Goal: Communication & Community: Answer question/provide support

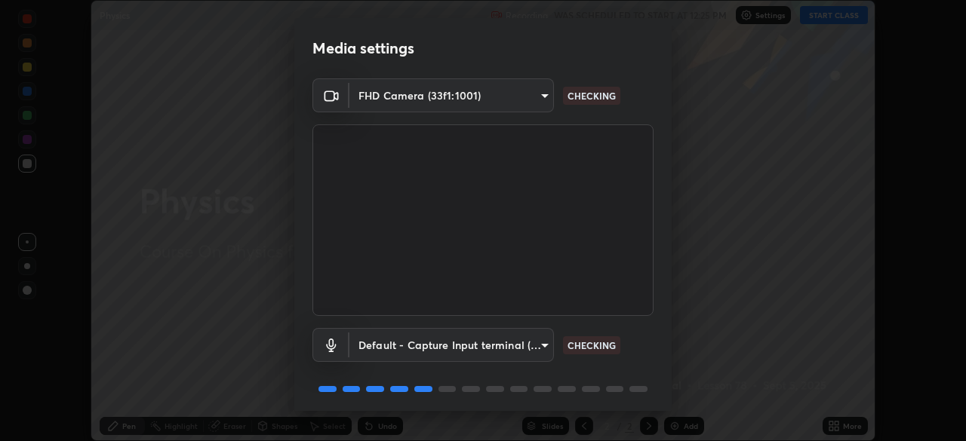
scroll to position [54, 0]
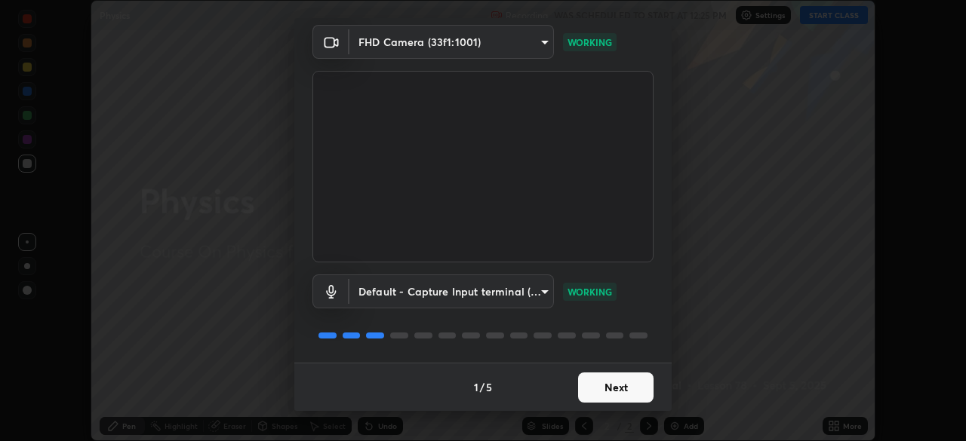
click at [625, 390] on button "Next" at bounding box center [615, 388] width 75 height 30
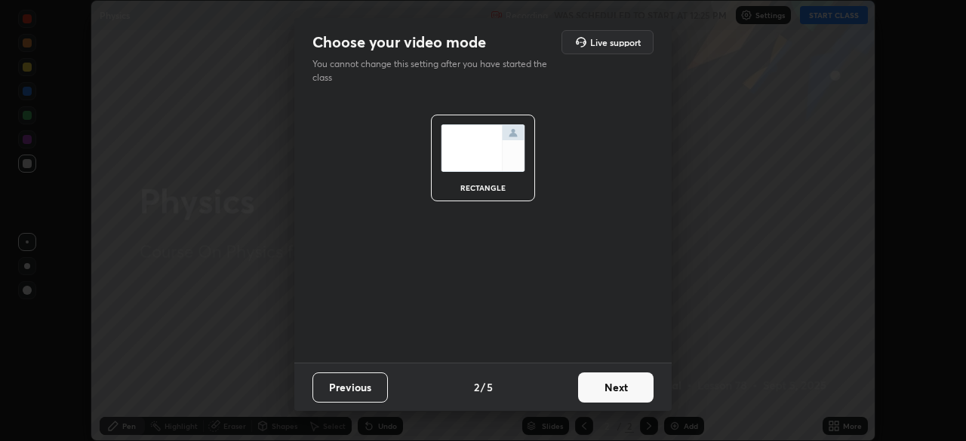
scroll to position [0, 0]
click at [626, 393] on button "Next" at bounding box center [615, 388] width 75 height 30
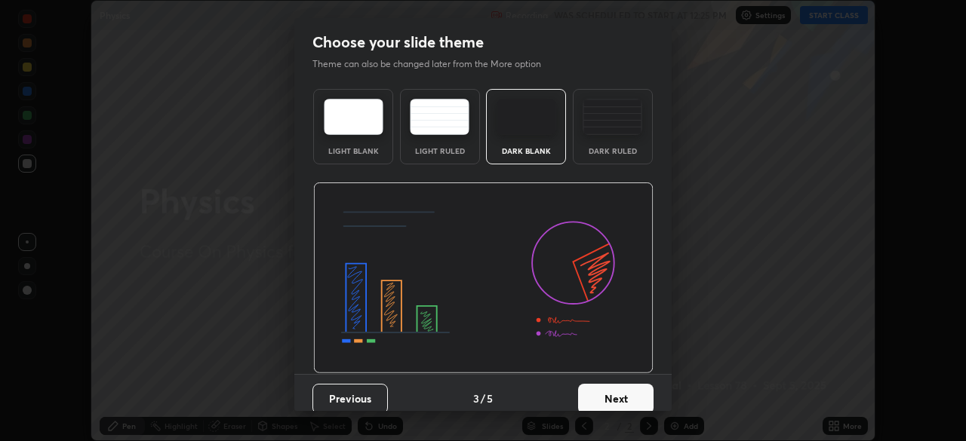
click at [626, 392] on button "Next" at bounding box center [615, 399] width 75 height 30
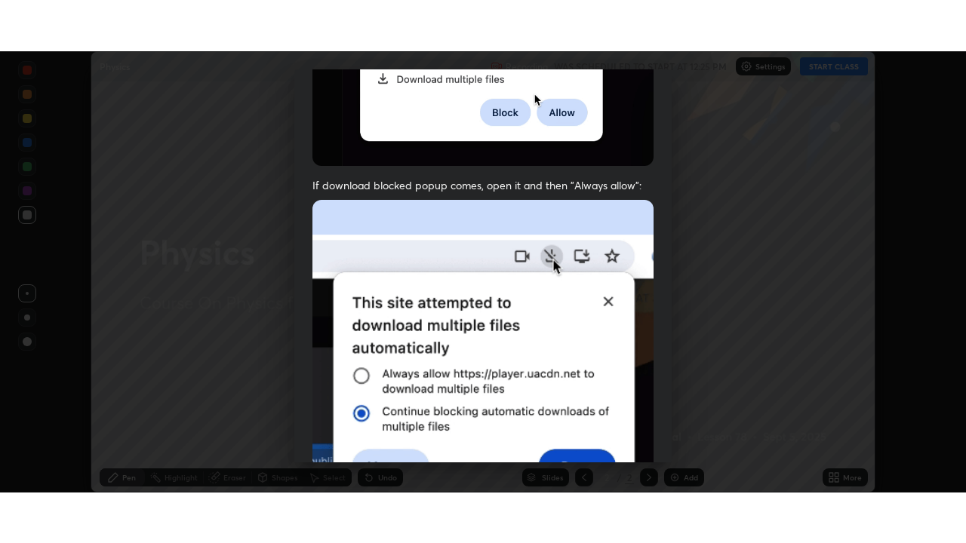
scroll to position [361, 0]
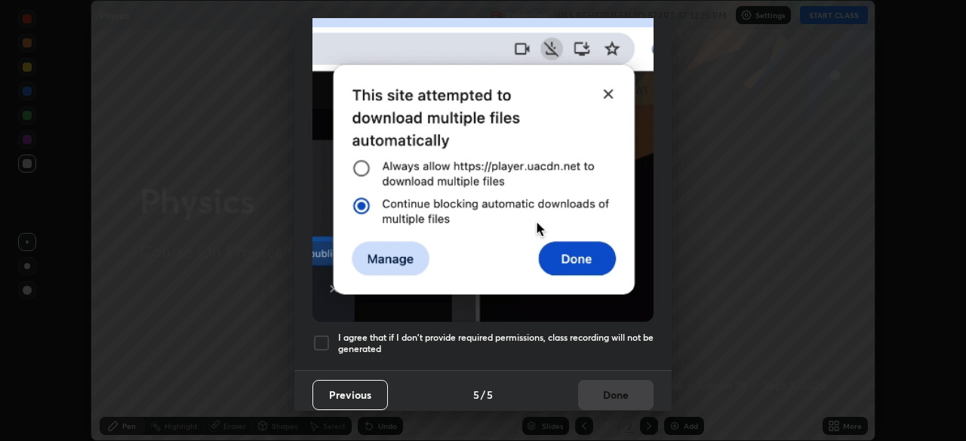
click at [324, 334] on div at bounding box center [321, 343] width 18 height 18
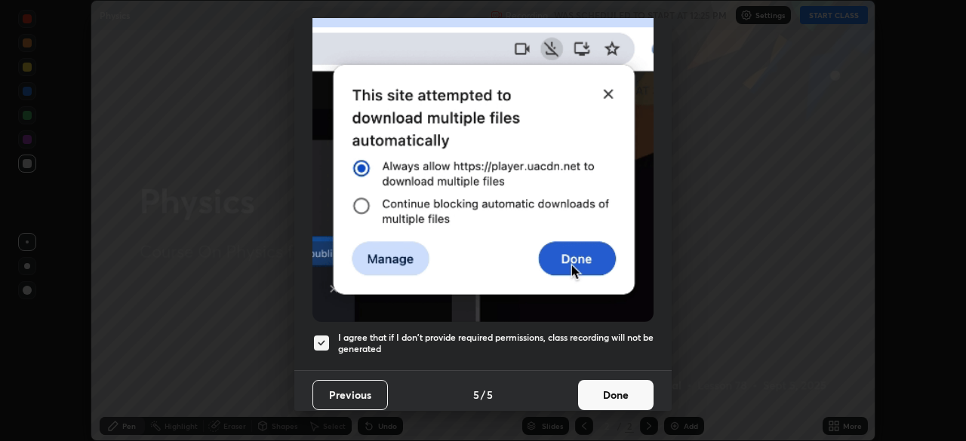
click at [596, 385] on button "Done" at bounding box center [615, 395] width 75 height 30
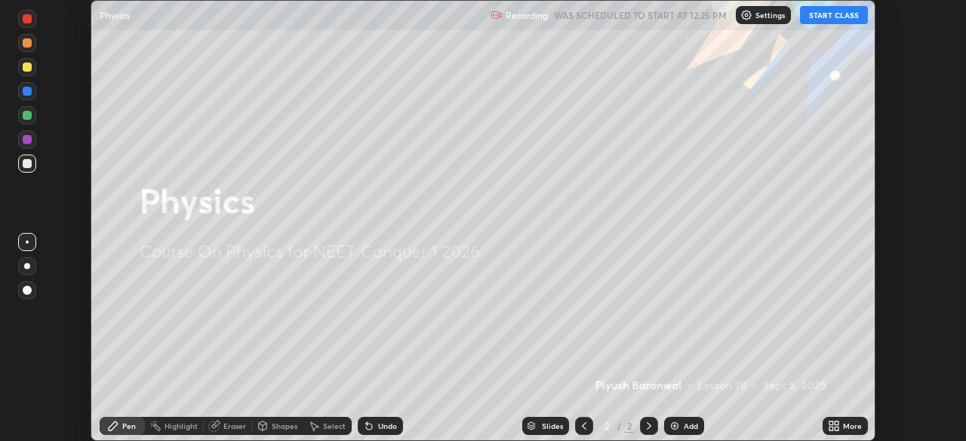
click at [835, 16] on button "START CLASS" at bounding box center [834, 15] width 68 height 18
click at [847, 425] on div "More" at bounding box center [852, 427] width 19 height 8
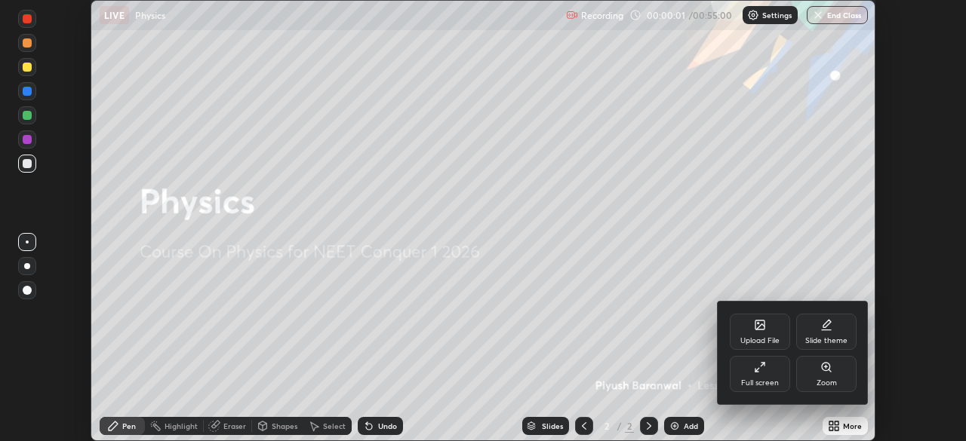
click at [768, 376] on div "Full screen" at bounding box center [760, 374] width 60 height 36
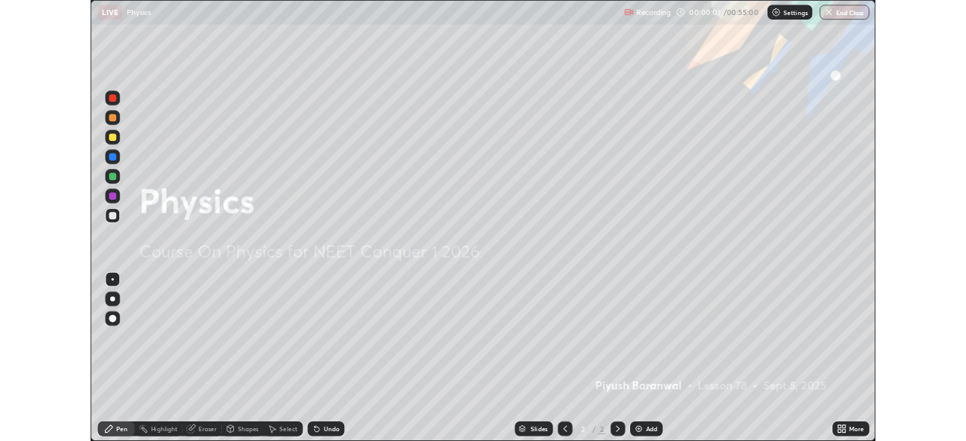
scroll to position [543, 966]
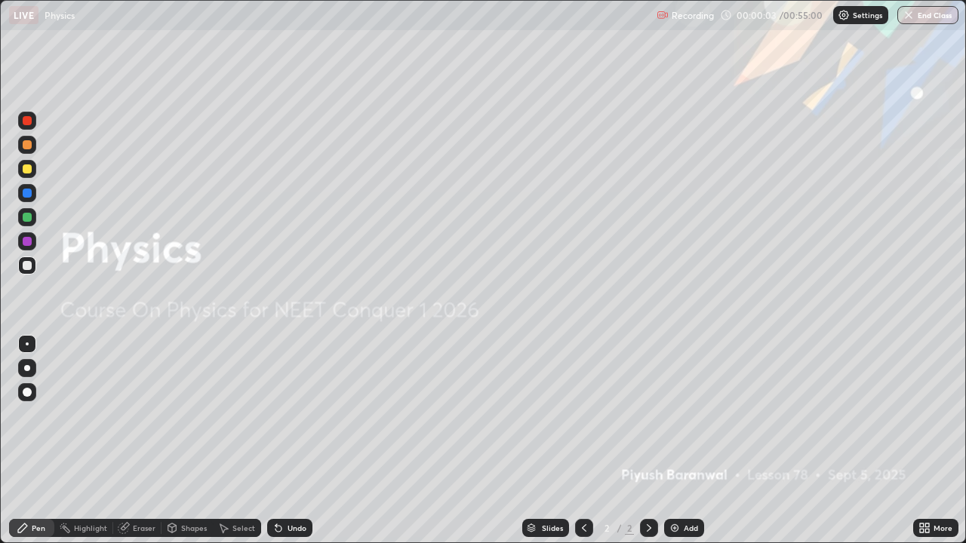
click at [28, 169] on div at bounding box center [27, 168] width 9 height 9
click at [693, 441] on div "Add" at bounding box center [691, 528] width 14 height 8
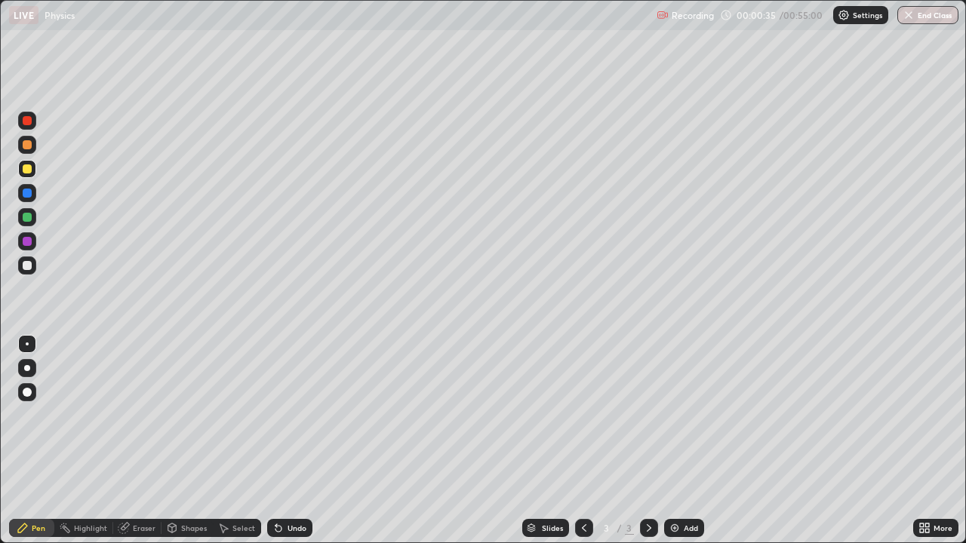
click at [28, 171] on div at bounding box center [27, 168] width 9 height 9
click at [25, 269] on div at bounding box center [27, 265] width 9 height 9
click at [26, 146] on div at bounding box center [27, 144] width 9 height 9
click at [26, 170] on div at bounding box center [27, 168] width 9 height 9
click at [232, 441] on div "Select" at bounding box center [243, 528] width 23 height 8
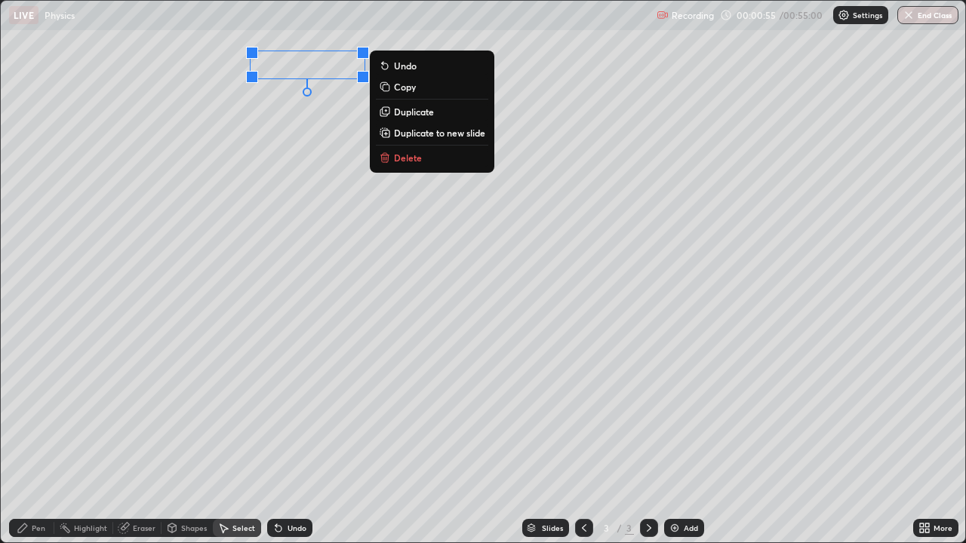
click at [291, 164] on div "0 ° Undo Copy Duplicate Duplicate to new slide Delete" at bounding box center [483, 272] width 964 height 542
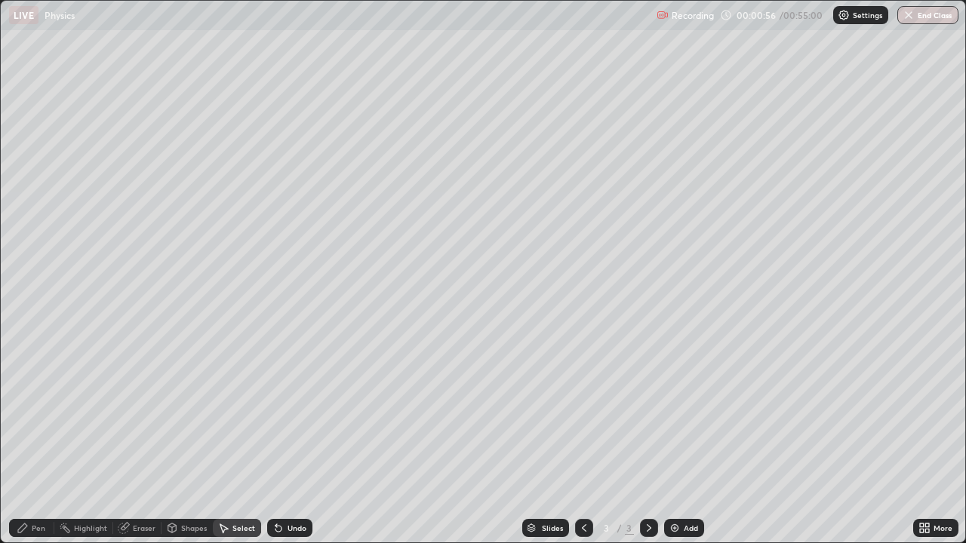
click at [38, 441] on div "Pen" at bounding box center [39, 528] width 14 height 8
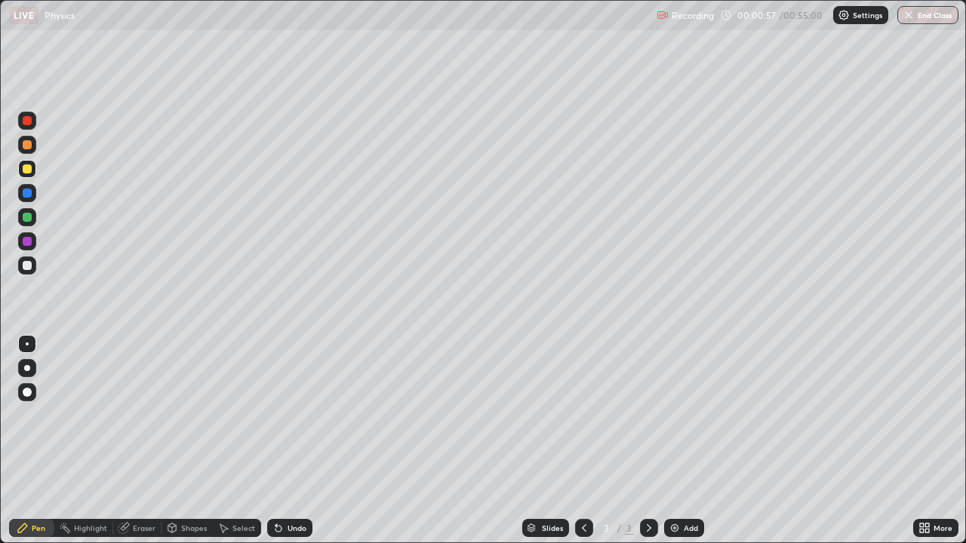
click at [24, 214] on div at bounding box center [27, 217] width 9 height 9
click at [28, 193] on div at bounding box center [27, 193] width 9 height 9
click at [29, 148] on div at bounding box center [27, 144] width 9 height 9
click at [183, 441] on div "Shapes" at bounding box center [186, 528] width 51 height 18
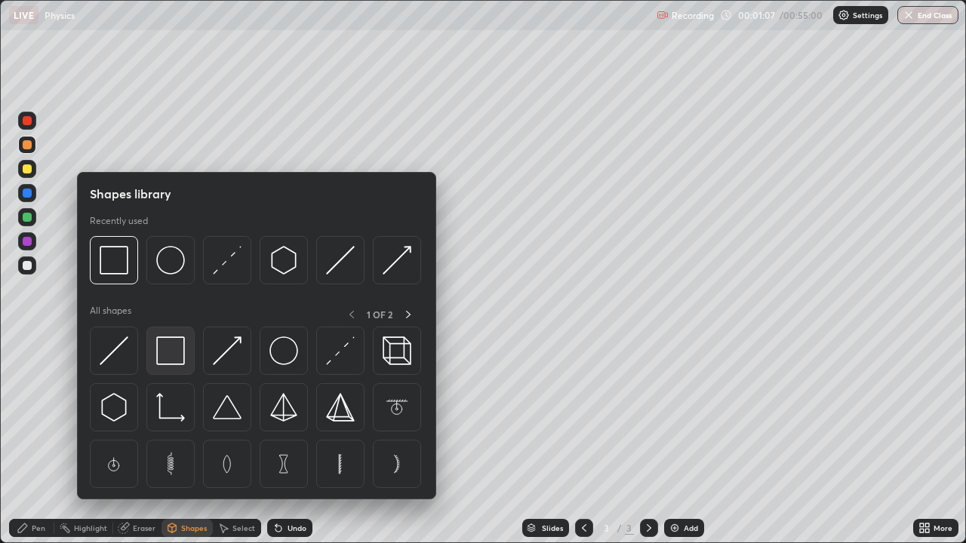
click at [177, 354] on img at bounding box center [170, 351] width 29 height 29
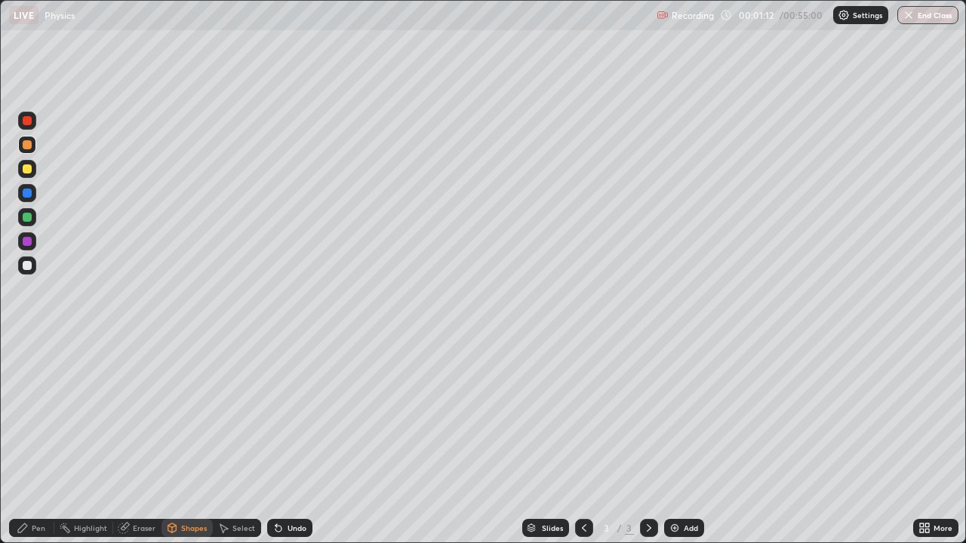
click at [35, 441] on div "Pen" at bounding box center [39, 528] width 14 height 8
click at [27, 172] on div at bounding box center [27, 168] width 9 height 9
click at [175, 441] on icon at bounding box center [172, 528] width 8 height 9
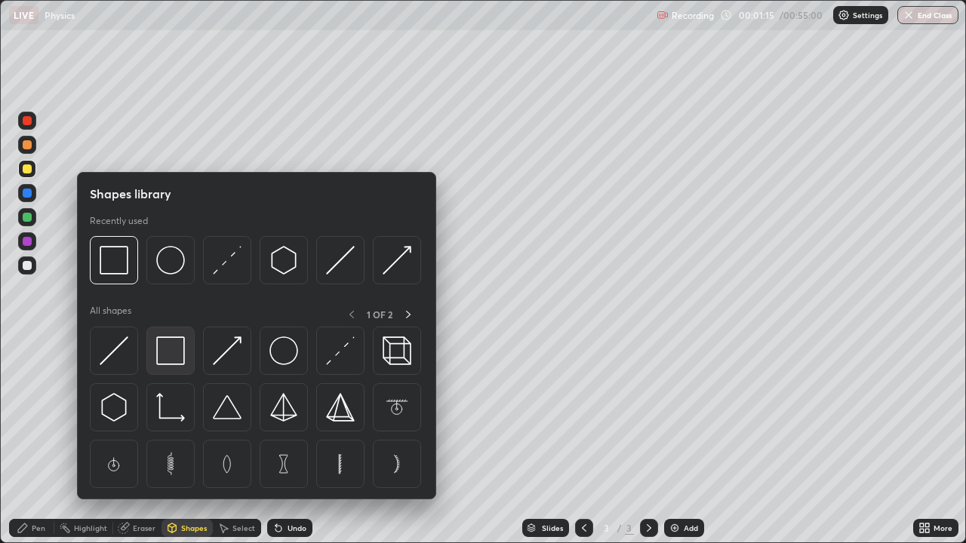
click at [168, 344] on img at bounding box center [170, 351] width 29 height 29
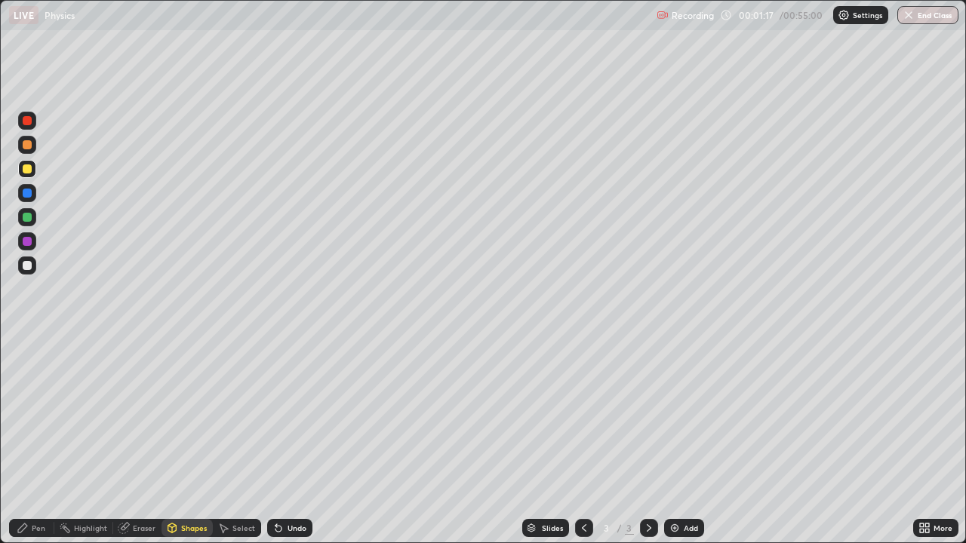
click at [234, 441] on div "Select" at bounding box center [243, 528] width 23 height 8
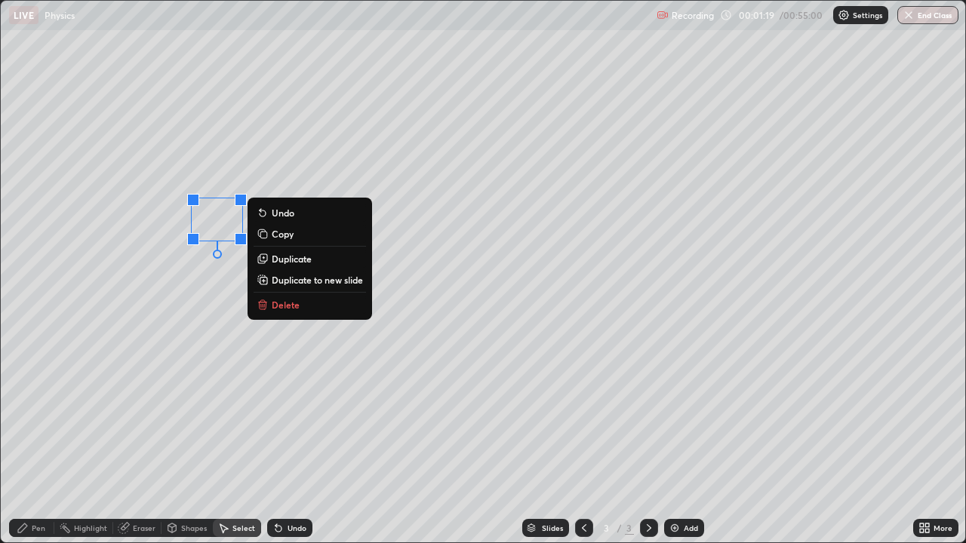
click at [293, 260] on p "Duplicate" at bounding box center [292, 259] width 40 height 12
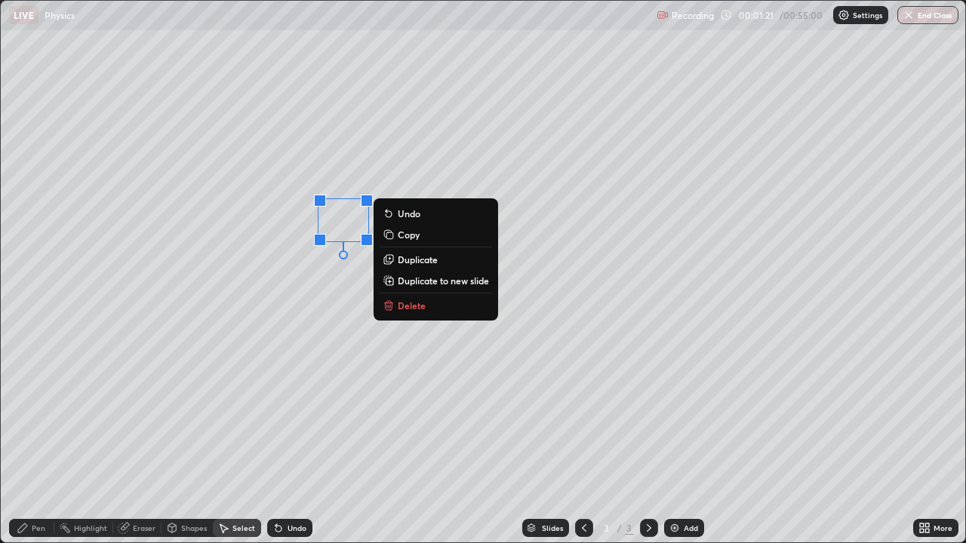
click at [315, 310] on div "0 ° Undo Copy Duplicate Duplicate to new slide Delete" at bounding box center [483, 272] width 964 height 542
click at [415, 260] on p "Duplicate" at bounding box center [418, 259] width 40 height 12
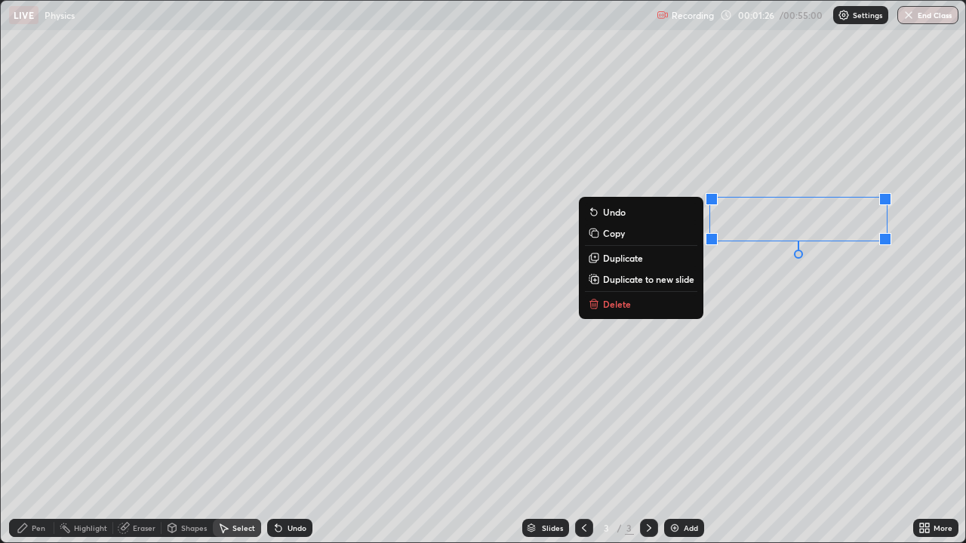
click at [670, 361] on div "0 ° Undo Copy Duplicate Duplicate to new slide Delete" at bounding box center [483, 272] width 964 height 542
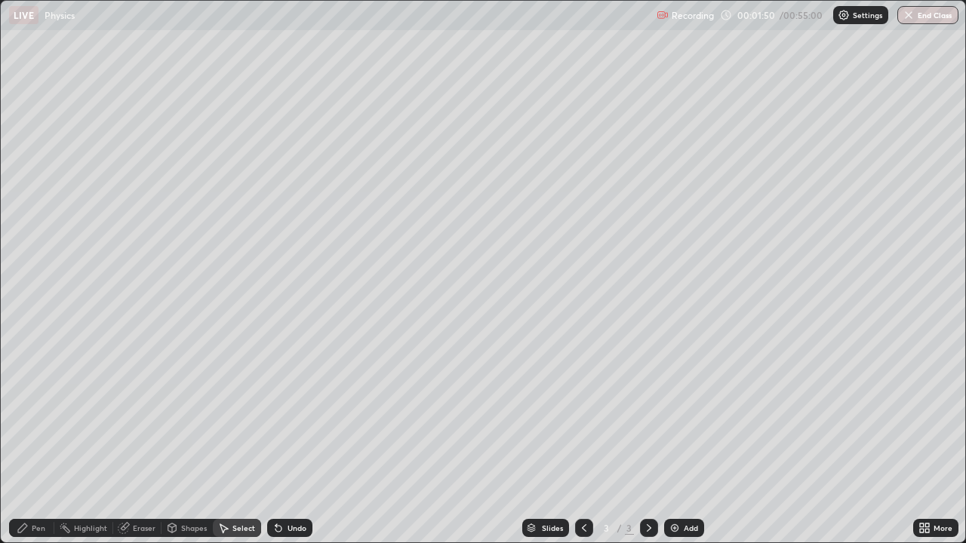
click at [237, 441] on div "Select" at bounding box center [243, 528] width 23 height 8
click at [395, 167] on div "0 ° Undo Copy Duplicate Duplicate to new slide Delete" at bounding box center [483, 272] width 964 height 542
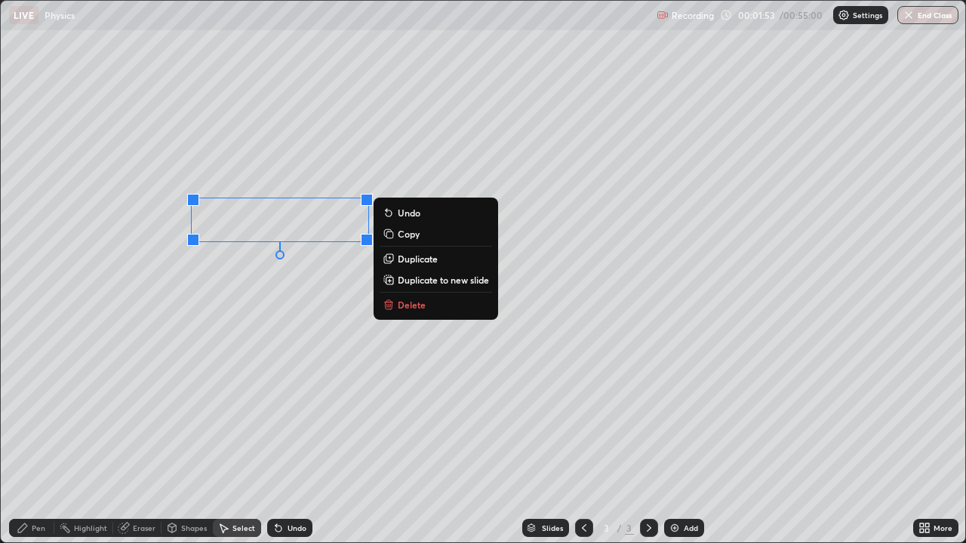
click at [415, 260] on p "Duplicate" at bounding box center [418, 259] width 40 height 12
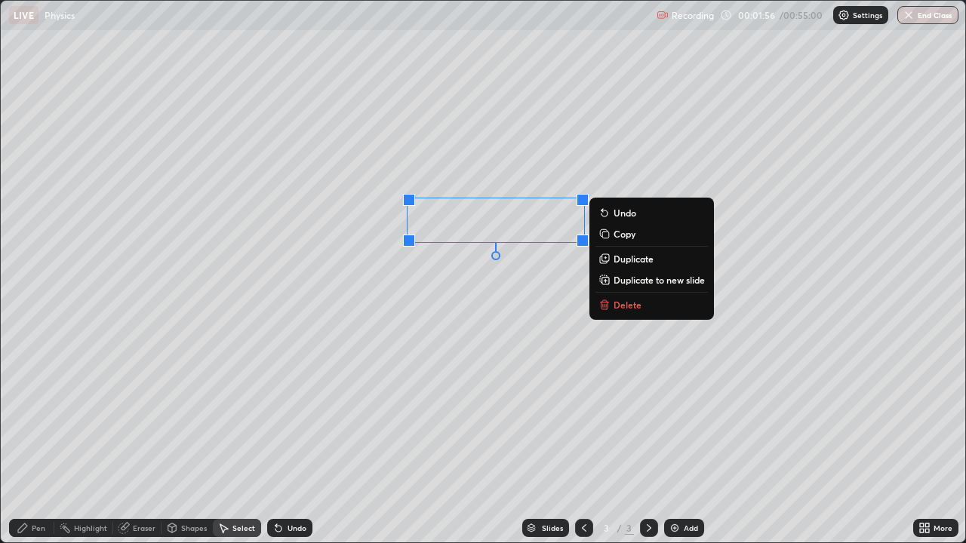
click at [504, 327] on div "0 ° Undo Copy Duplicate Duplicate to new slide Delete" at bounding box center [483, 272] width 964 height 542
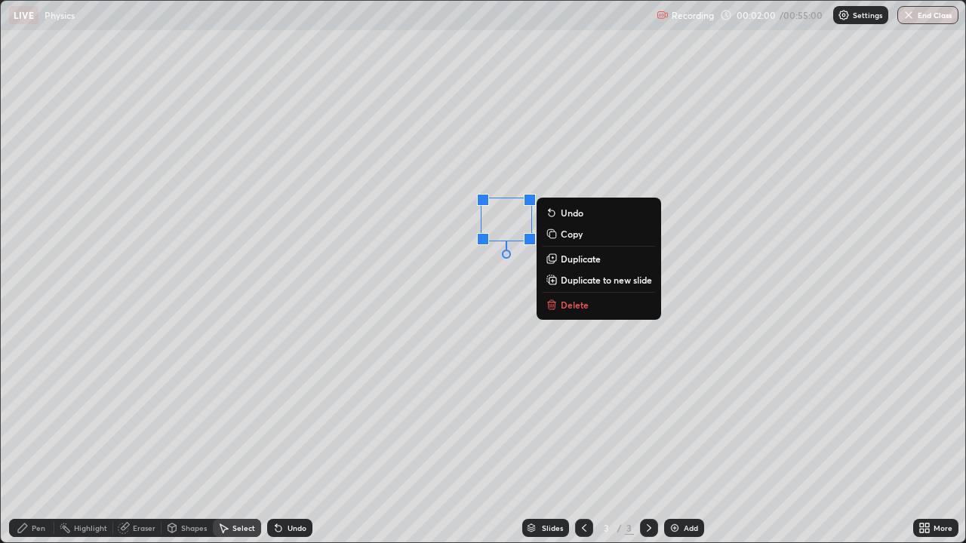
click at [469, 340] on div "0 ° Undo Copy Duplicate Duplicate to new slide Delete" at bounding box center [483, 272] width 964 height 542
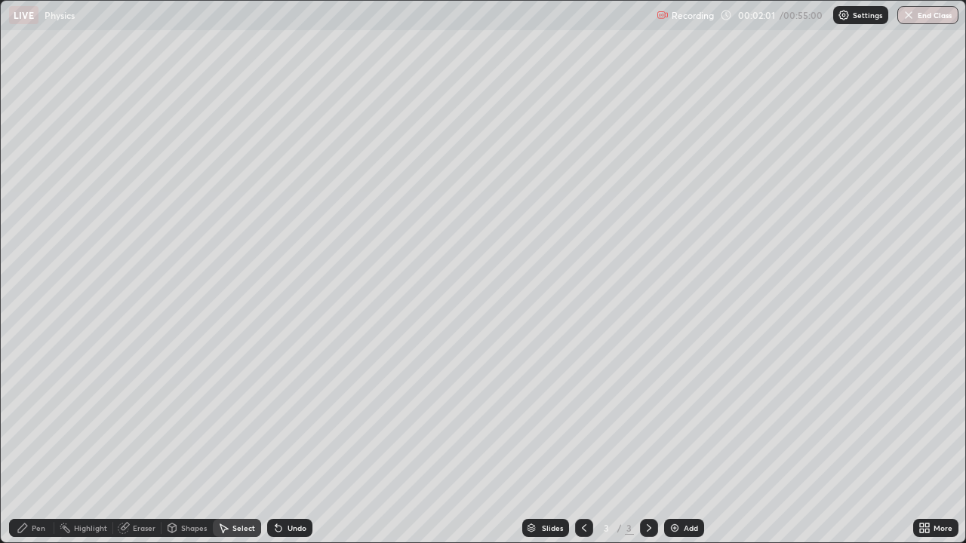
click at [34, 441] on div "Pen" at bounding box center [39, 528] width 14 height 8
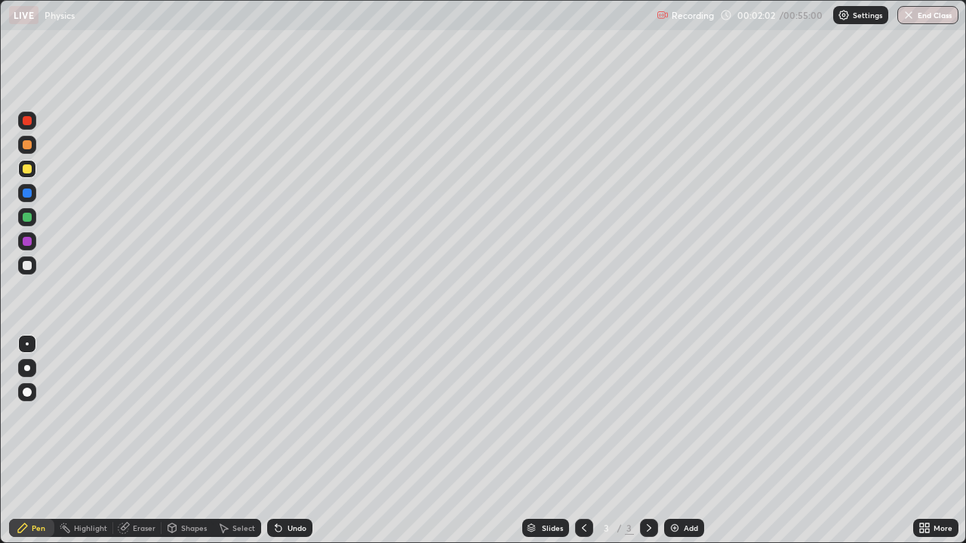
click at [30, 267] on div at bounding box center [27, 265] width 9 height 9
click at [26, 214] on div at bounding box center [27, 217] width 9 height 9
click at [287, 441] on div "Undo" at bounding box center [296, 528] width 19 height 8
click at [291, 441] on div "Undo" at bounding box center [296, 528] width 19 height 8
click at [294, 441] on div "Undo" at bounding box center [296, 528] width 19 height 8
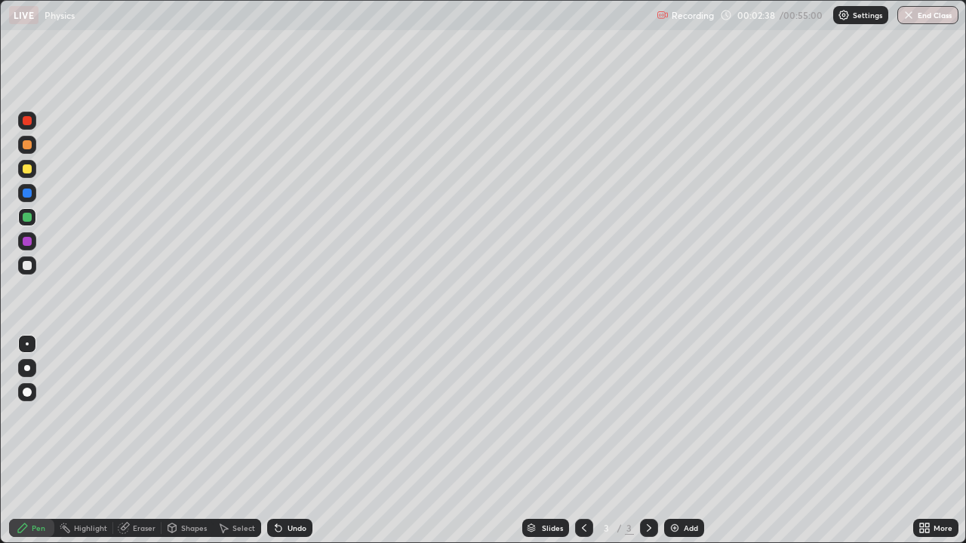
click at [297, 441] on div "Undo" at bounding box center [289, 528] width 45 height 18
click at [294, 441] on div "Undo" at bounding box center [289, 528] width 45 height 18
click at [21, 170] on div at bounding box center [27, 169] width 18 height 18
click at [35, 267] on div at bounding box center [27, 266] width 18 height 18
click at [297, 441] on div "Undo" at bounding box center [296, 528] width 19 height 8
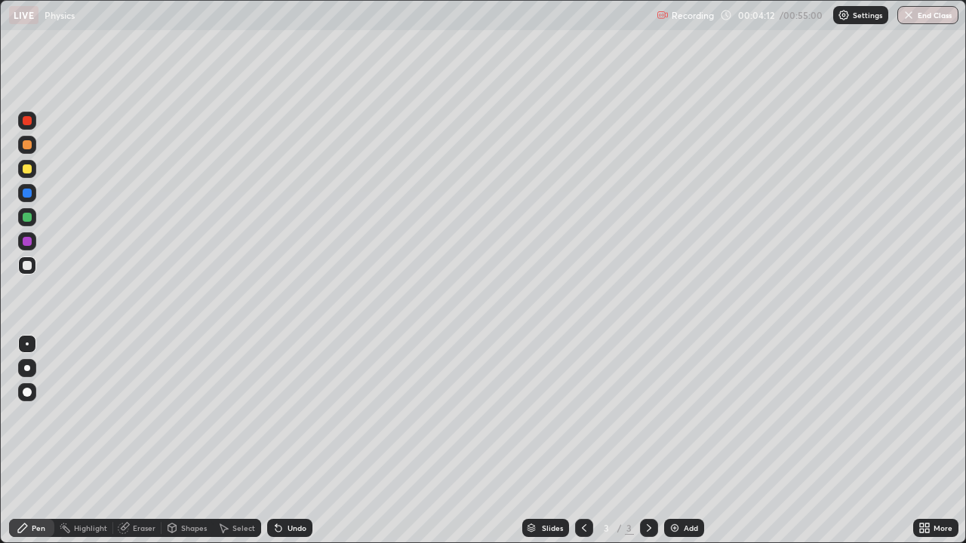
click at [298, 441] on div "Undo" at bounding box center [296, 528] width 19 height 8
click at [299, 441] on div "Undo" at bounding box center [296, 528] width 19 height 8
click at [300, 441] on div "Undo" at bounding box center [296, 528] width 19 height 8
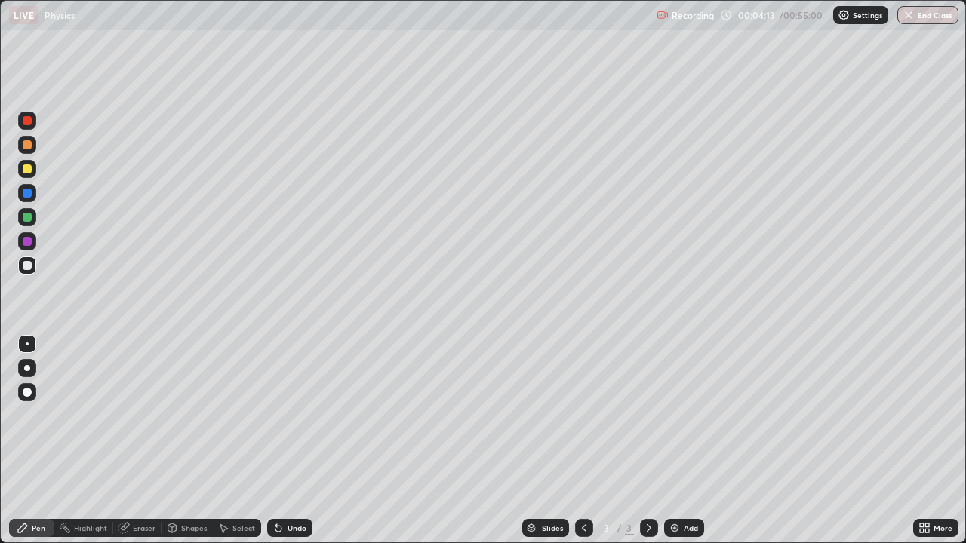
click at [304, 441] on div "Undo" at bounding box center [296, 528] width 19 height 8
click at [303, 441] on div "Undo" at bounding box center [296, 528] width 19 height 8
click at [284, 441] on div "Undo" at bounding box center [289, 528] width 45 height 18
click at [29, 166] on div at bounding box center [27, 168] width 9 height 9
click at [30, 269] on div at bounding box center [27, 265] width 9 height 9
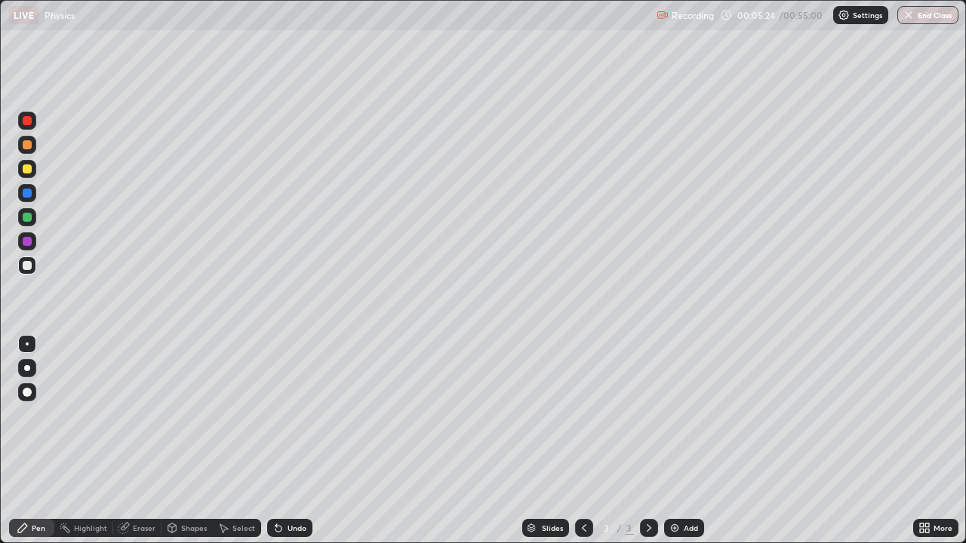
click at [26, 241] on div at bounding box center [27, 241] width 9 height 9
click at [272, 441] on icon at bounding box center [278, 528] width 12 height 12
click at [275, 441] on icon at bounding box center [276, 525] width 2 height 2
click at [275, 441] on icon at bounding box center [278, 528] width 12 height 12
click at [275, 441] on icon at bounding box center [278, 529] width 6 height 6
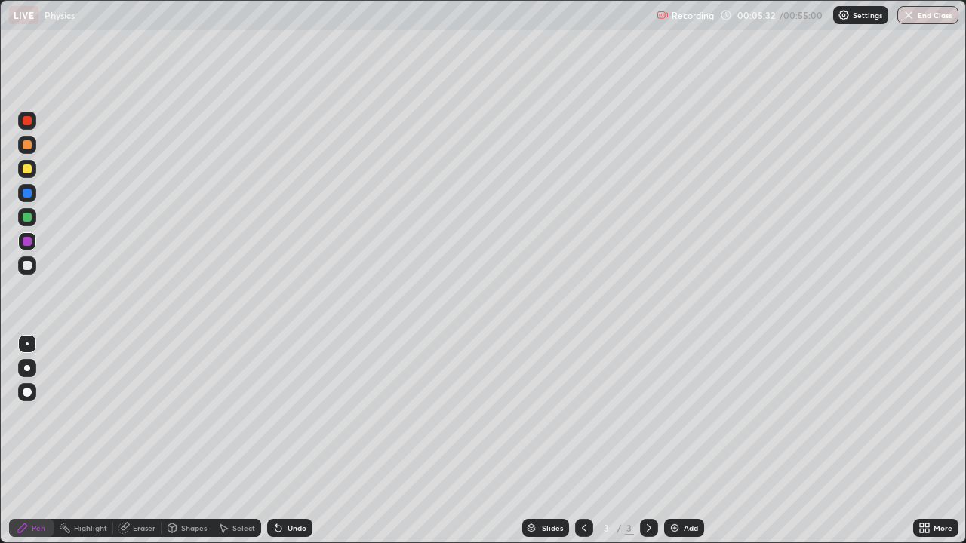
click at [275, 441] on icon at bounding box center [278, 528] width 12 height 12
click at [266, 441] on div "Undo" at bounding box center [286, 528] width 51 height 30
click at [29, 266] on div at bounding box center [27, 265] width 9 height 9
click at [238, 441] on div "Select" at bounding box center [243, 528] width 23 height 8
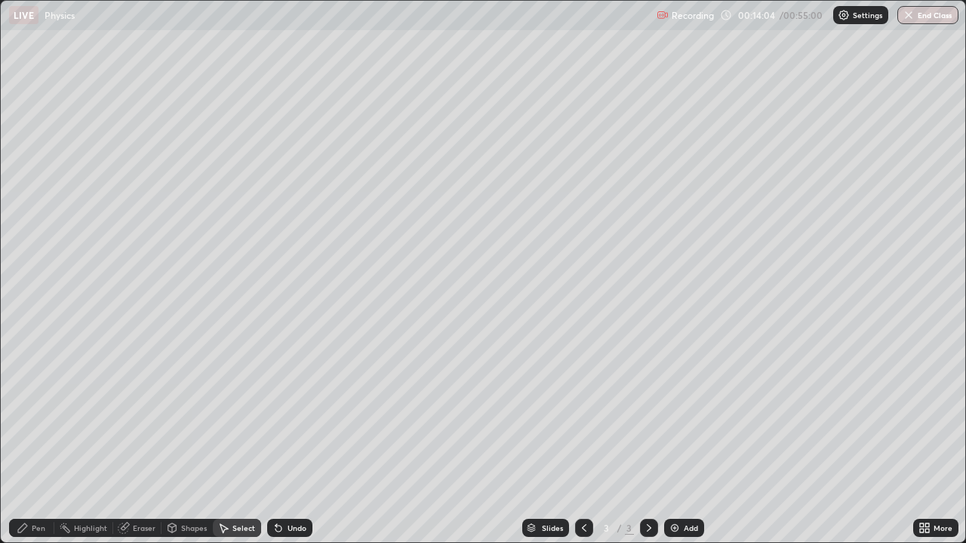
click at [676, 441] on img at bounding box center [675, 528] width 12 height 12
click at [32, 441] on div "Pen" at bounding box center [39, 528] width 14 height 8
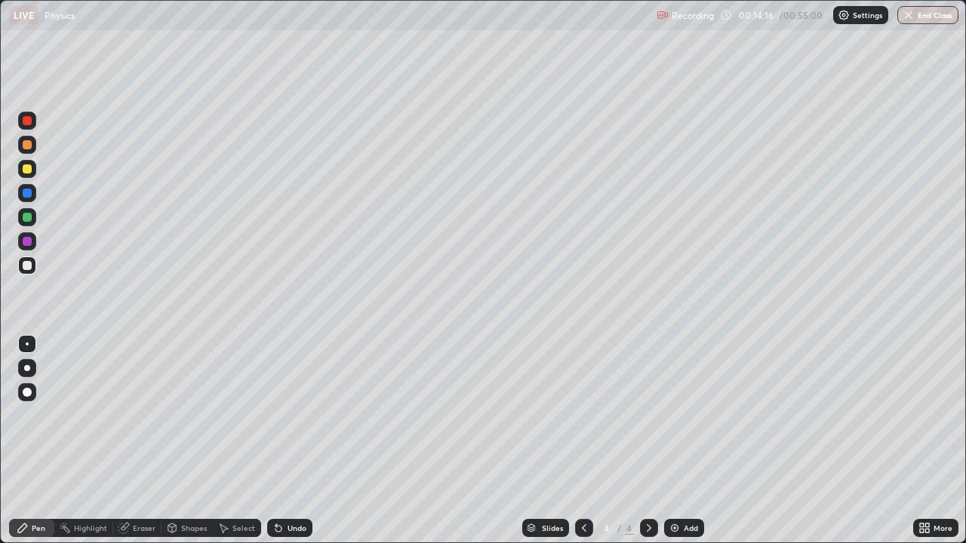
click at [29, 219] on div at bounding box center [27, 217] width 9 height 9
click at [27, 168] on div at bounding box center [27, 168] width 9 height 9
click at [291, 441] on div "Undo" at bounding box center [296, 528] width 19 height 8
click at [287, 441] on div "Undo" at bounding box center [296, 528] width 19 height 8
click at [284, 441] on div "Undo" at bounding box center [289, 528] width 45 height 18
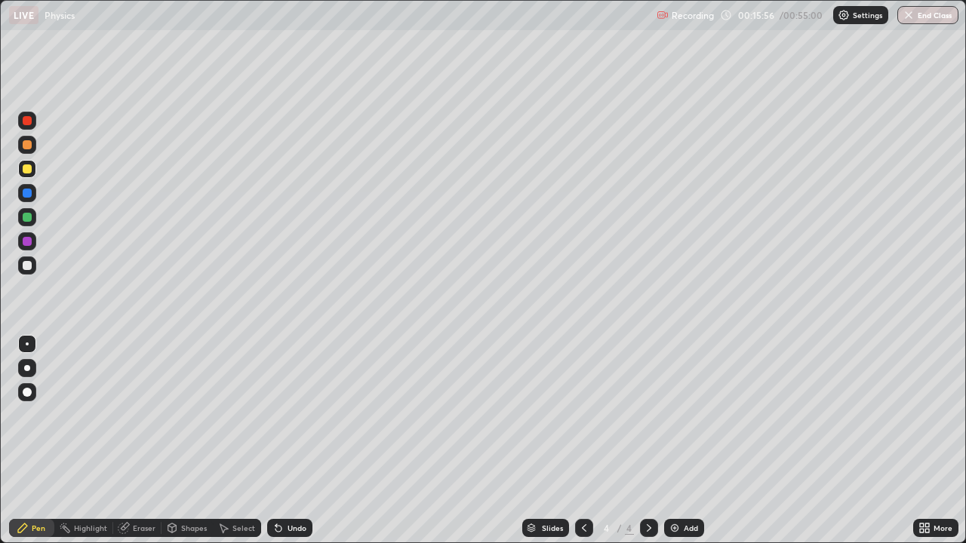
click at [287, 441] on div "Undo" at bounding box center [296, 528] width 19 height 8
click at [290, 441] on div "Undo" at bounding box center [296, 528] width 19 height 8
click at [238, 441] on div "Select" at bounding box center [237, 528] width 48 height 18
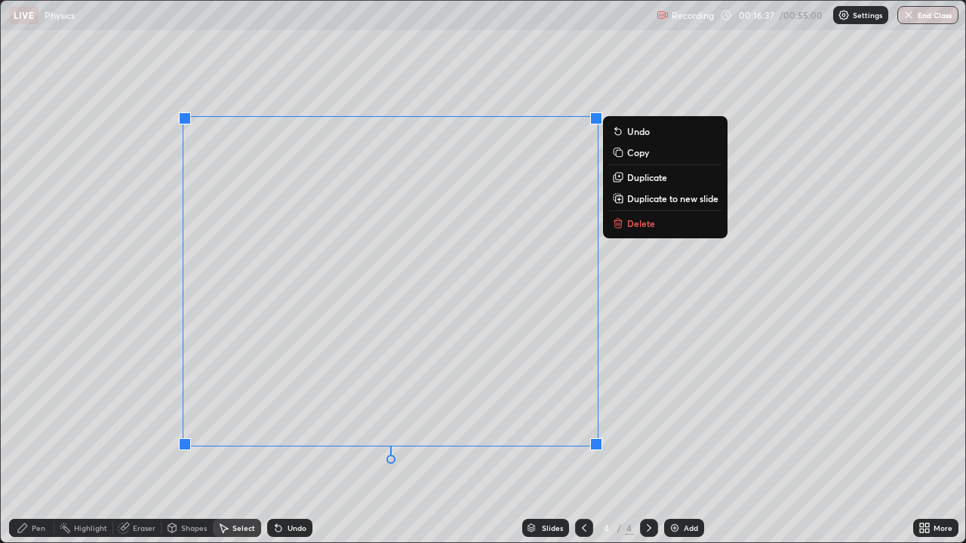
click at [644, 227] on p "Delete" at bounding box center [641, 223] width 28 height 12
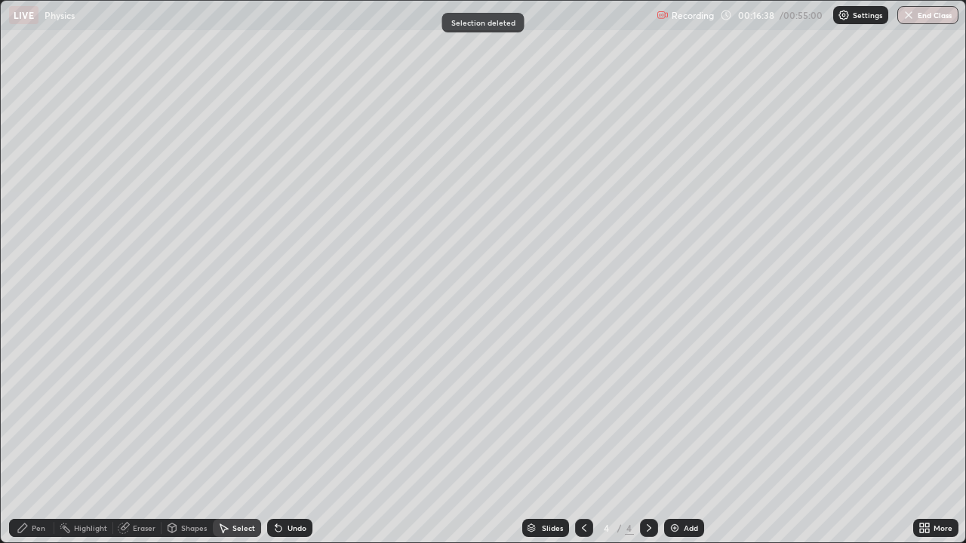
click at [39, 441] on div "Pen" at bounding box center [39, 528] width 14 height 8
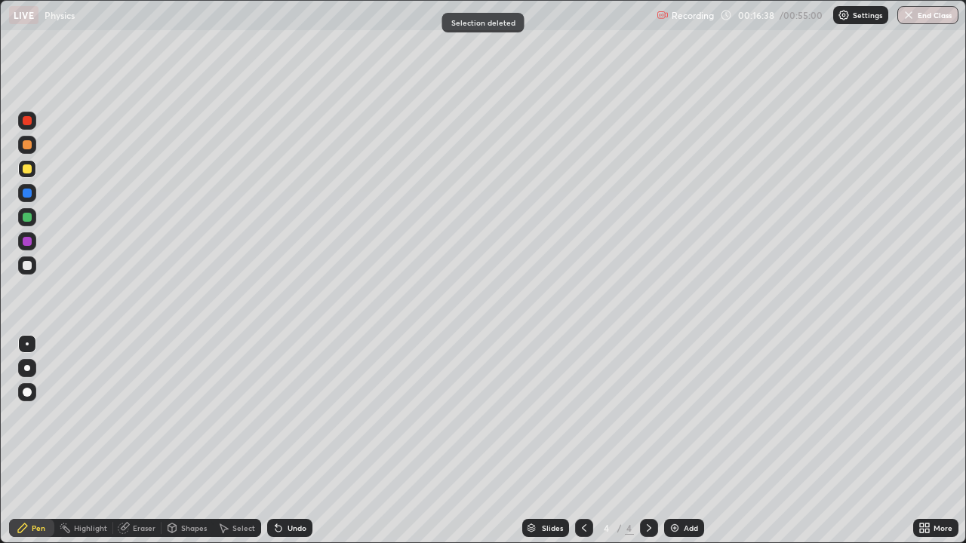
click at [27, 266] on div at bounding box center [27, 265] width 9 height 9
click at [23, 171] on div at bounding box center [27, 168] width 9 height 9
click at [137, 441] on div "Eraser" at bounding box center [144, 528] width 23 height 8
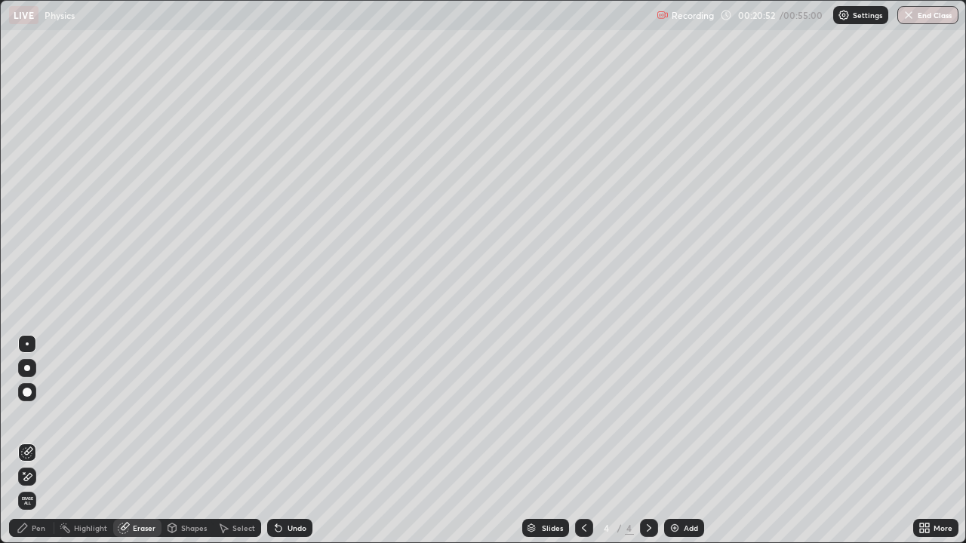
click at [31, 441] on div "Pen" at bounding box center [31, 528] width 45 height 18
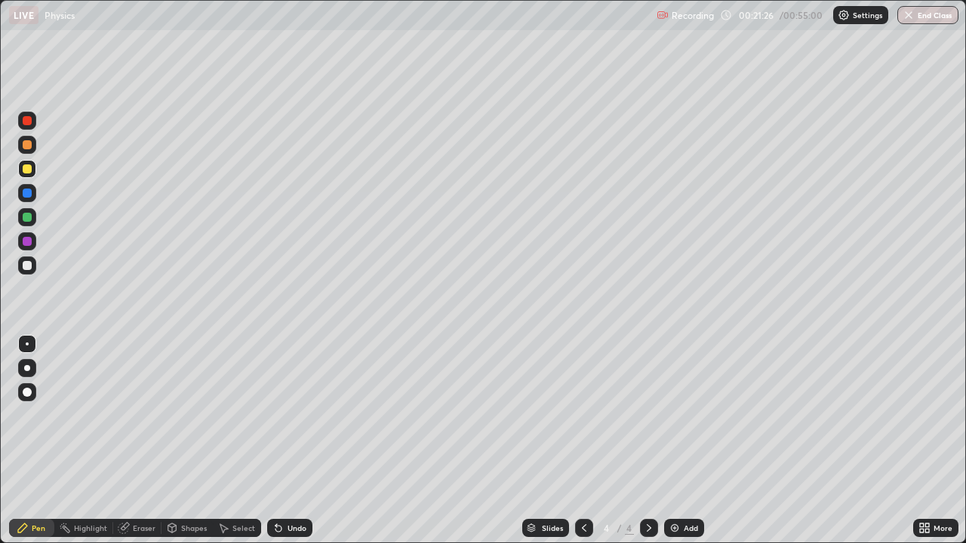
click at [26, 269] on div at bounding box center [27, 265] width 9 height 9
click at [679, 441] on div "Add" at bounding box center [684, 528] width 40 height 18
click at [288, 441] on div "Undo" at bounding box center [296, 528] width 19 height 8
click at [231, 441] on div "Select" at bounding box center [237, 528] width 48 height 18
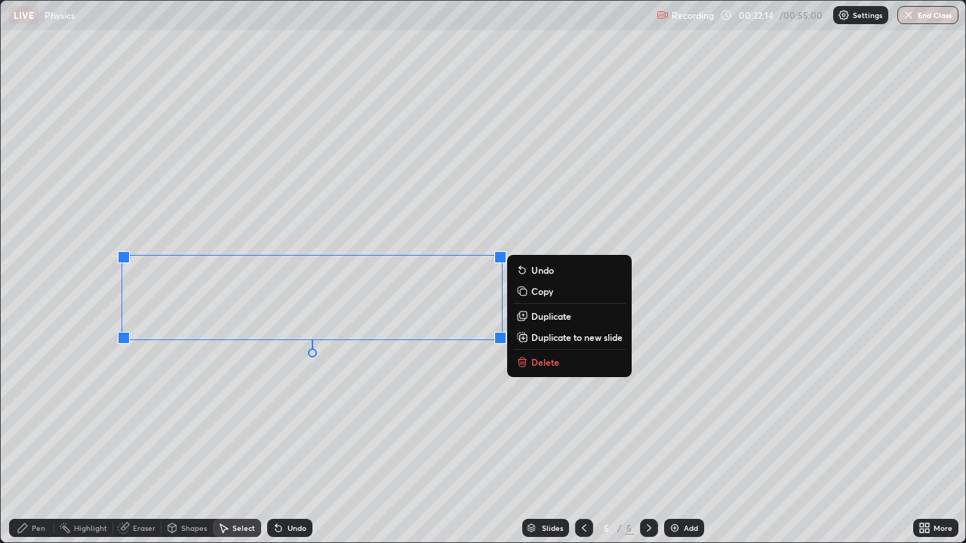
click at [541, 314] on p "Duplicate" at bounding box center [551, 316] width 40 height 12
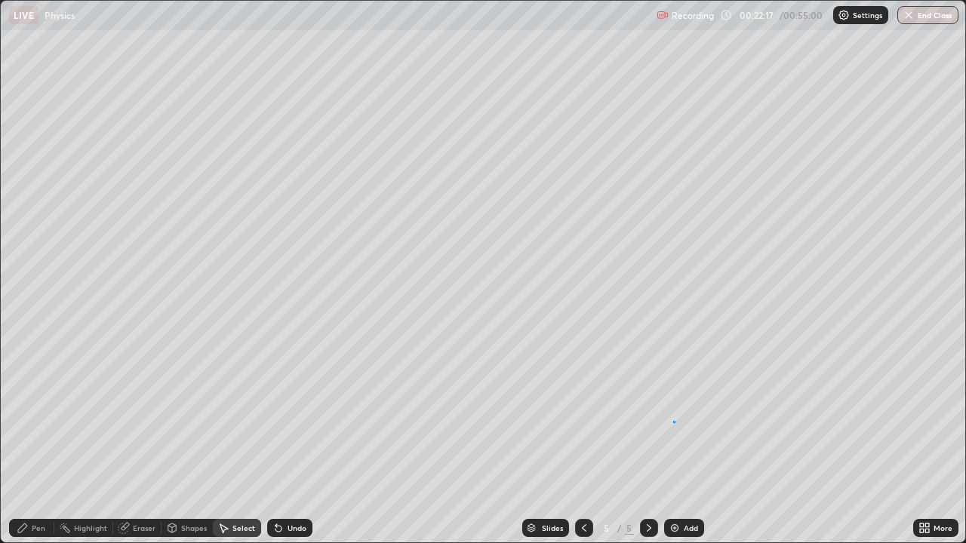
click at [673, 421] on div "0 ° Undo Copy Duplicate Duplicate to new slide Delete" at bounding box center [483, 272] width 964 height 542
click at [37, 441] on div "Pen" at bounding box center [39, 528] width 14 height 8
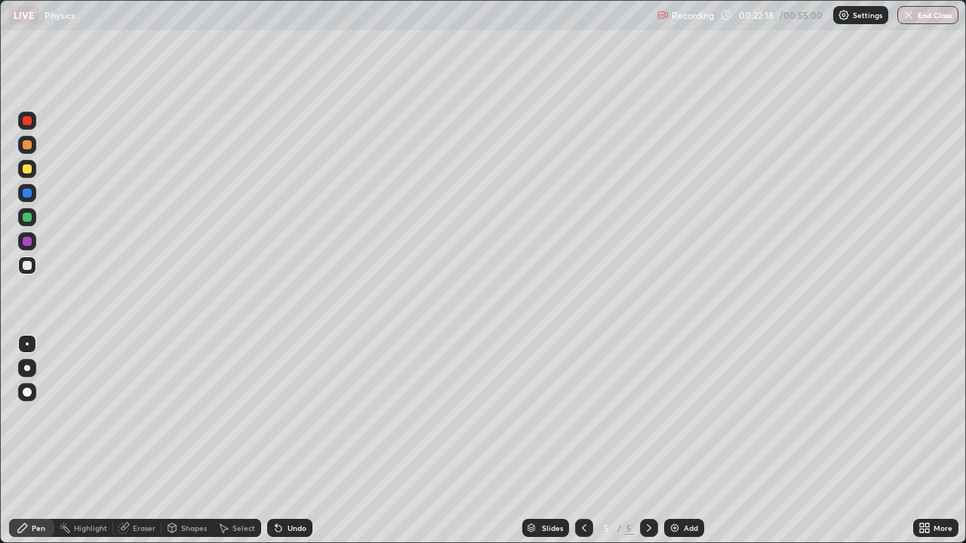
click at [31, 214] on div at bounding box center [27, 217] width 9 height 9
click at [23, 171] on div at bounding box center [27, 168] width 9 height 9
click at [238, 441] on div "Select" at bounding box center [237, 528] width 48 height 18
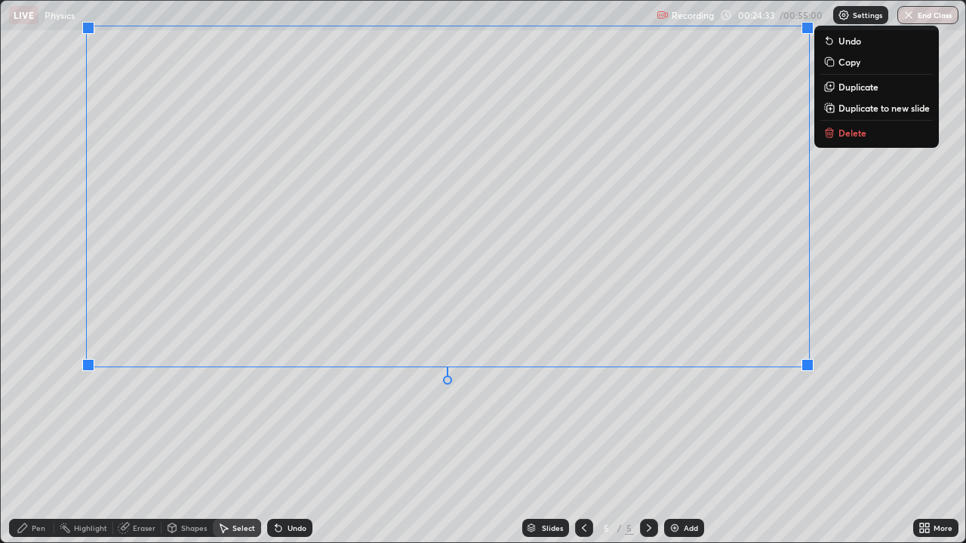
click at [629, 434] on div "0 ° Undo Copy Duplicate Duplicate to new slide Delete" at bounding box center [483, 272] width 964 height 542
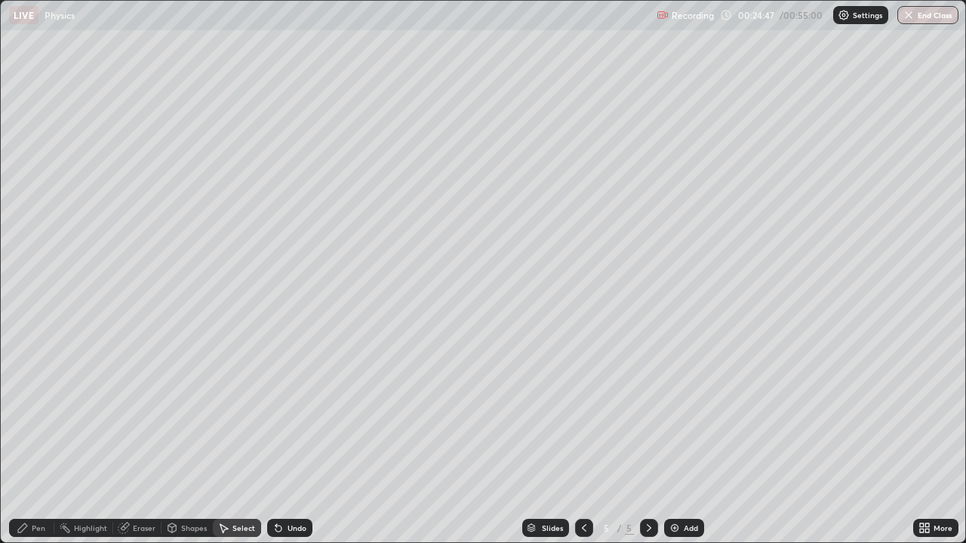
click at [235, 441] on div "Select" at bounding box center [243, 528] width 23 height 8
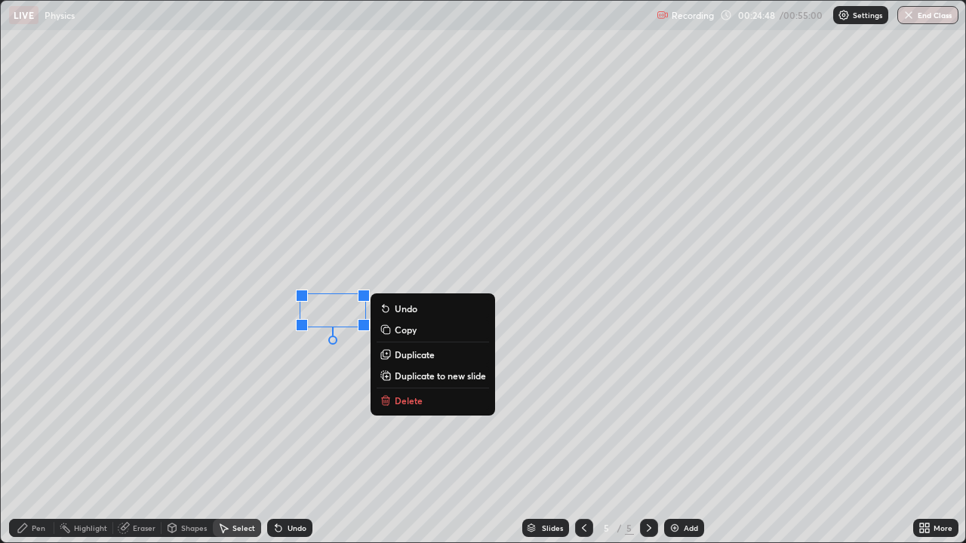
click at [335, 389] on div "0 ° Undo Copy Duplicate Duplicate to new slide Delete" at bounding box center [483, 272] width 964 height 542
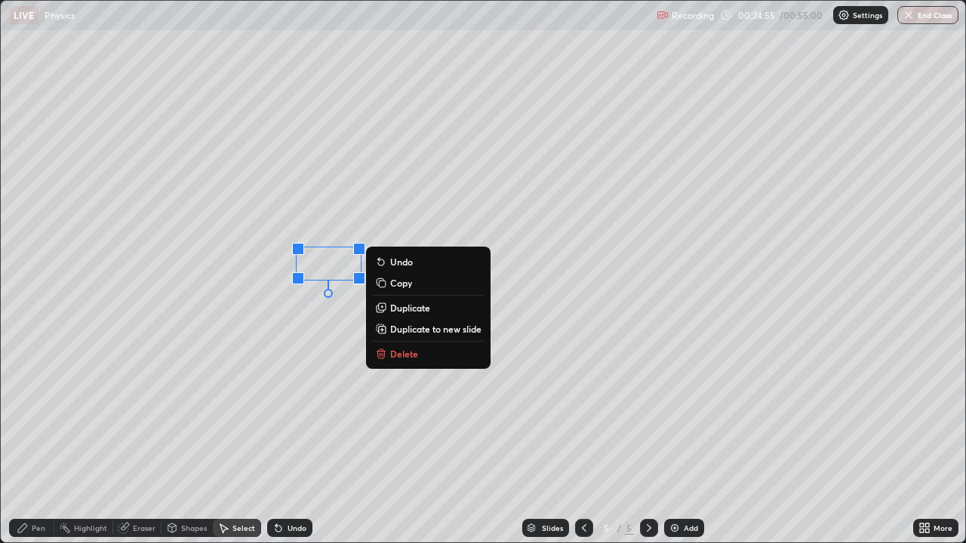
click at [405, 419] on div "0 ° Undo Copy Duplicate Duplicate to new slide Delete" at bounding box center [483, 272] width 964 height 542
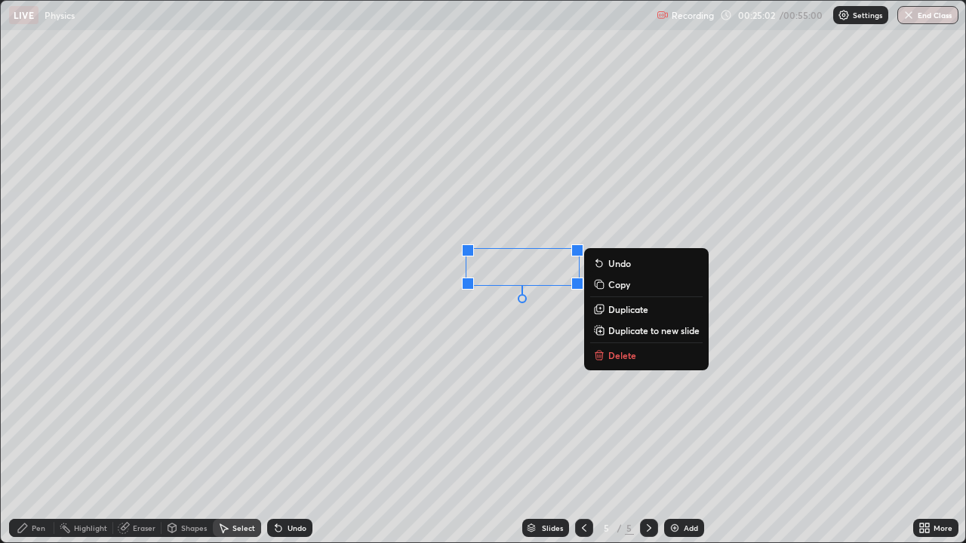
click at [626, 441] on div "0 ° Undo Copy Duplicate Duplicate to new slide Delete" at bounding box center [483, 272] width 964 height 542
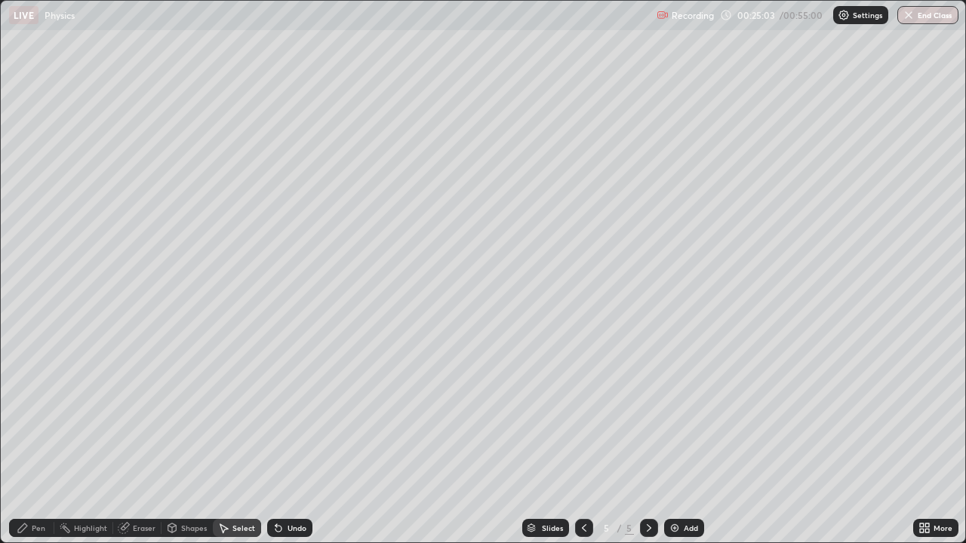
click at [225, 441] on div "Select" at bounding box center [237, 528] width 48 height 18
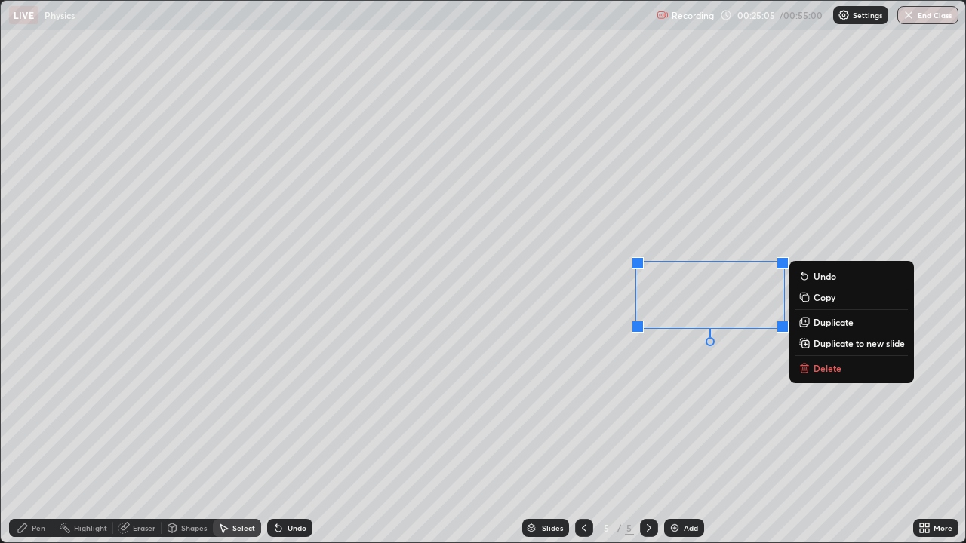
click at [822, 364] on p "Delete" at bounding box center [827, 368] width 28 height 12
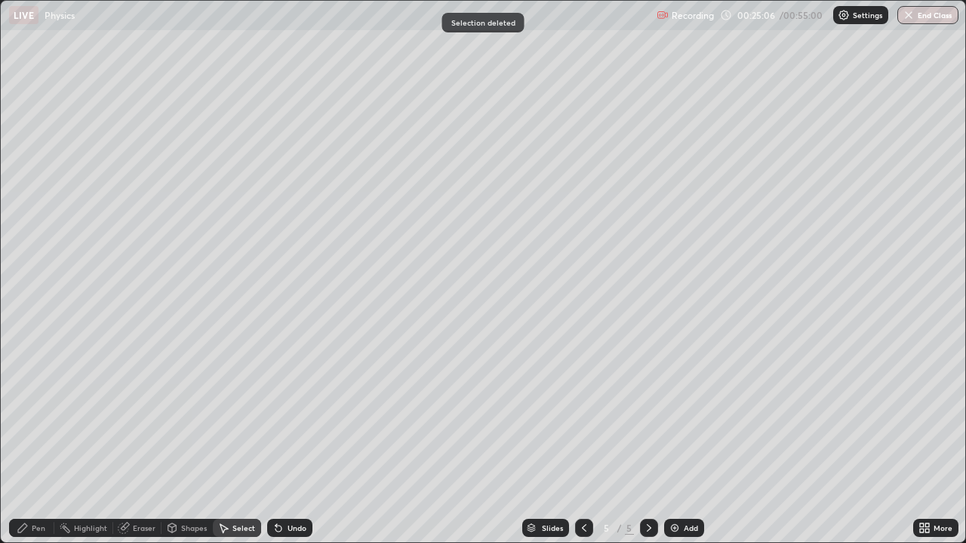
click at [32, 441] on div "Pen" at bounding box center [31, 528] width 45 height 18
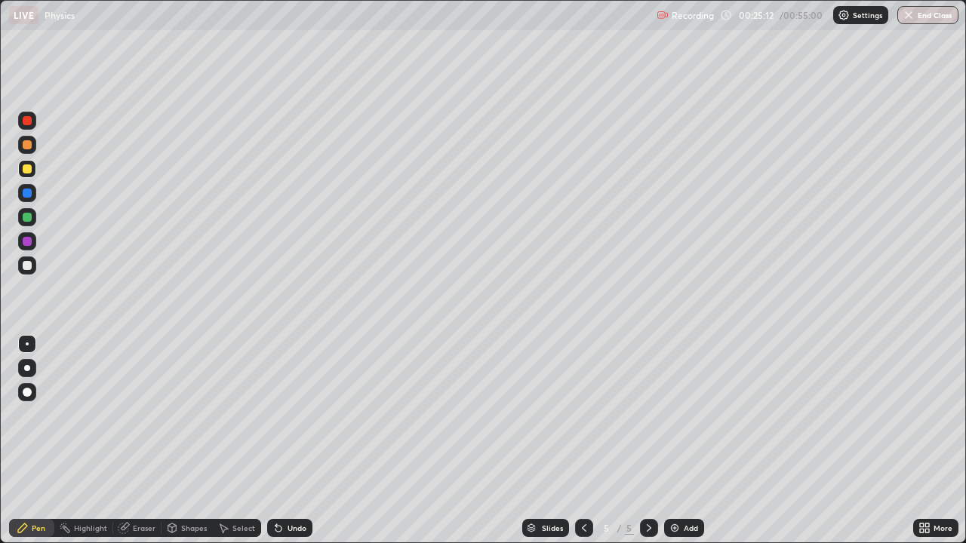
click at [292, 441] on div "Undo" at bounding box center [296, 528] width 19 height 8
click at [296, 441] on div "Undo" at bounding box center [296, 528] width 19 height 8
click at [300, 441] on div "Undo" at bounding box center [289, 528] width 45 height 18
click at [30, 266] on div at bounding box center [27, 265] width 9 height 9
click at [583, 441] on icon at bounding box center [584, 528] width 12 height 12
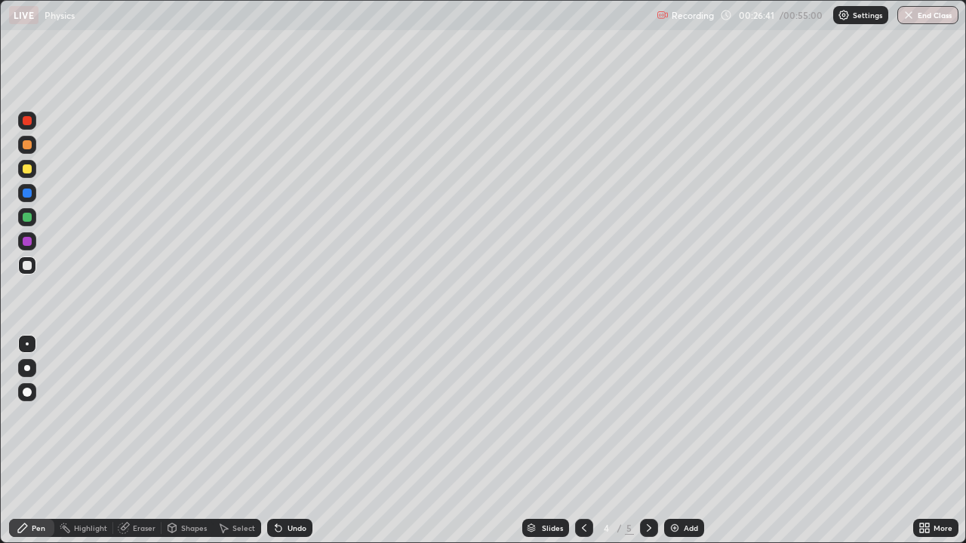
click at [649, 441] on div at bounding box center [649, 528] width 18 height 18
click at [581, 441] on icon at bounding box center [584, 528] width 12 height 12
click at [243, 441] on div "Select" at bounding box center [243, 528] width 23 height 8
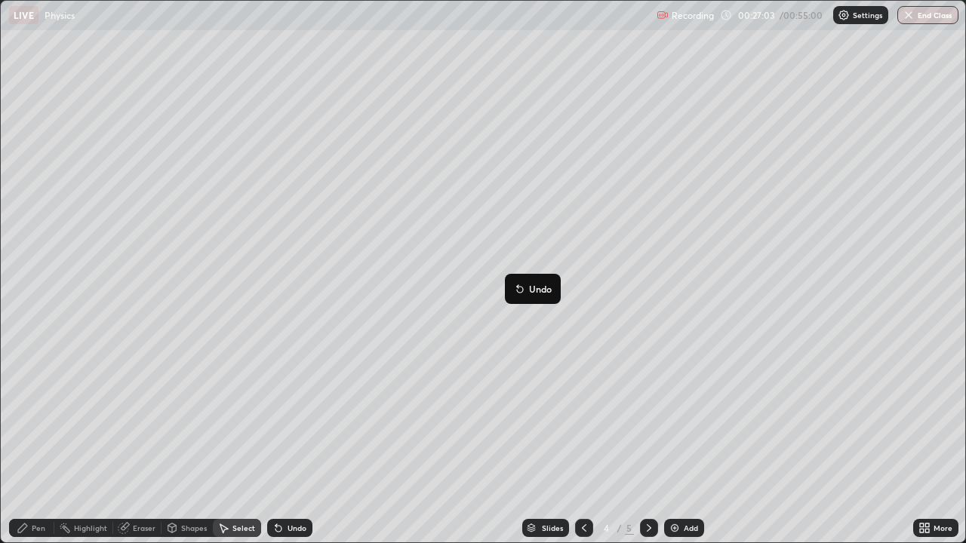
click at [588, 244] on div "0 ° Undo Copy Duplicate Duplicate to new slide Delete" at bounding box center [483, 272] width 964 height 542
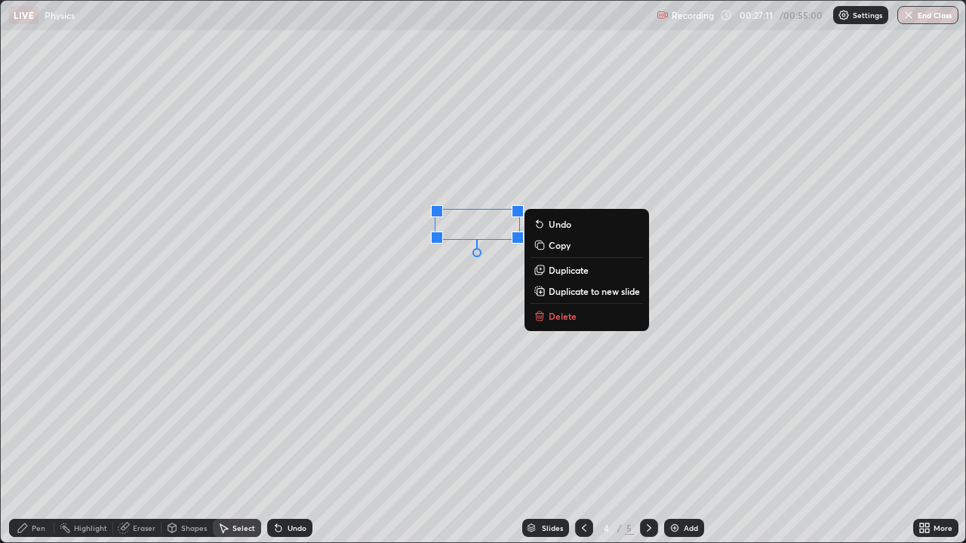
click at [564, 134] on div "0 ° Undo Copy Duplicate Duplicate to new slide Delete" at bounding box center [483, 272] width 964 height 542
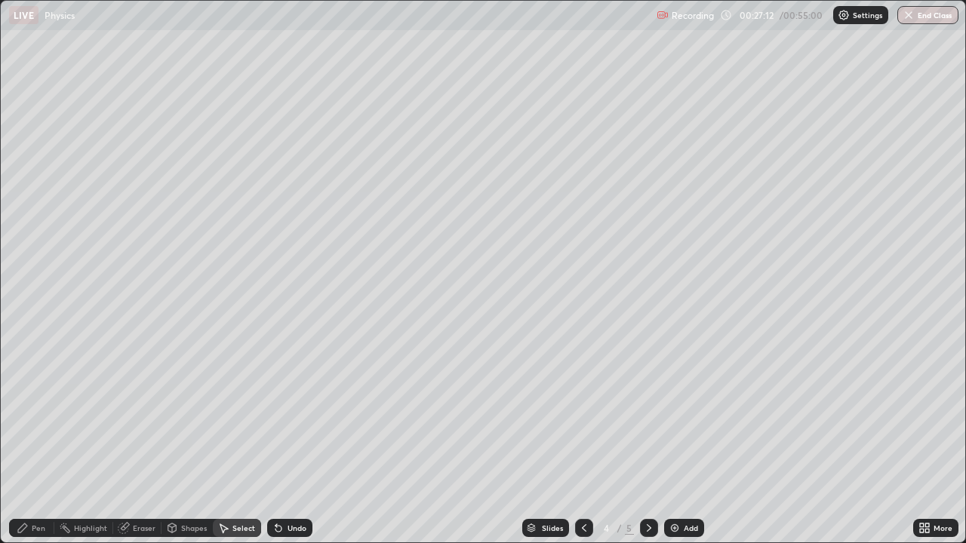
click at [42, 441] on div "Pen" at bounding box center [39, 528] width 14 height 8
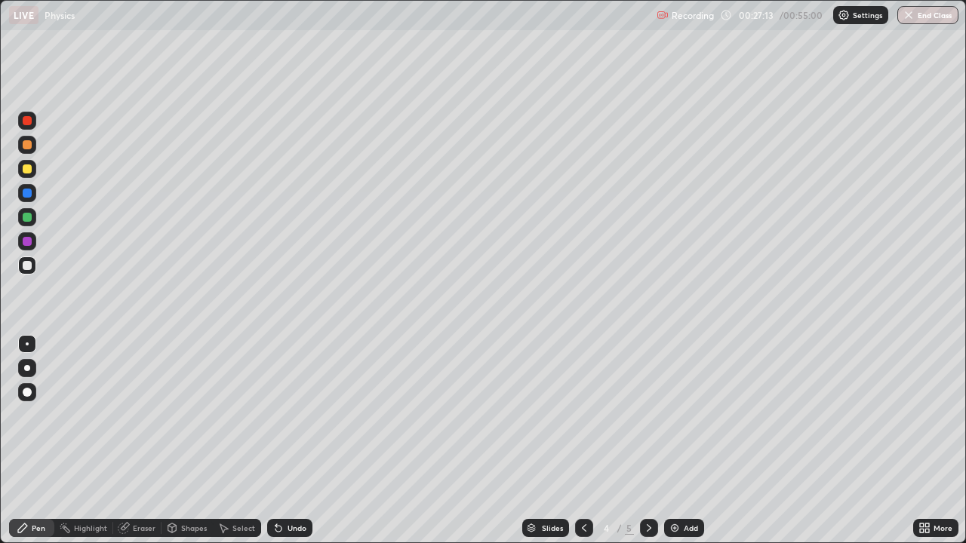
click at [27, 217] on div at bounding box center [27, 217] width 9 height 9
click at [26, 269] on div at bounding box center [27, 265] width 9 height 9
click at [237, 441] on div "Select" at bounding box center [243, 528] width 23 height 8
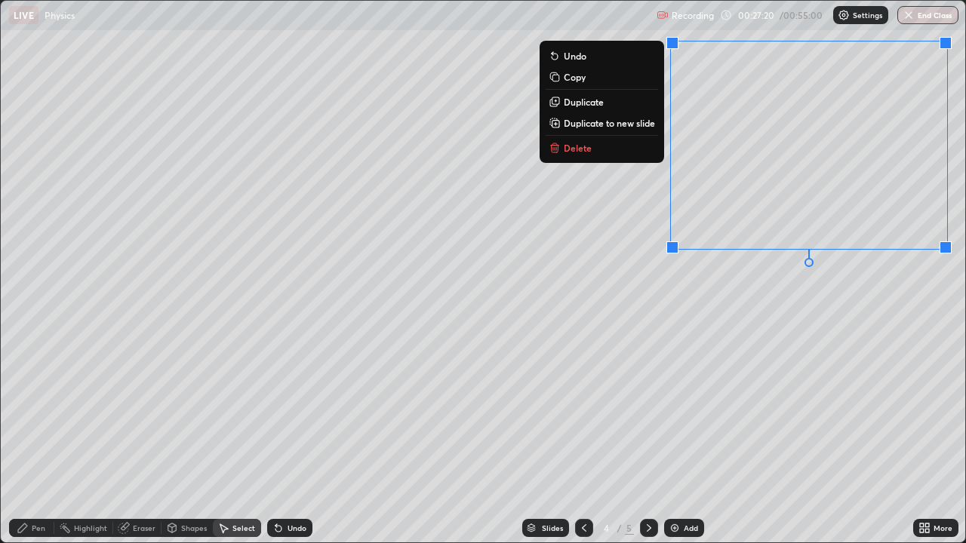
click at [614, 149] on button "Delete" at bounding box center [602, 148] width 112 height 18
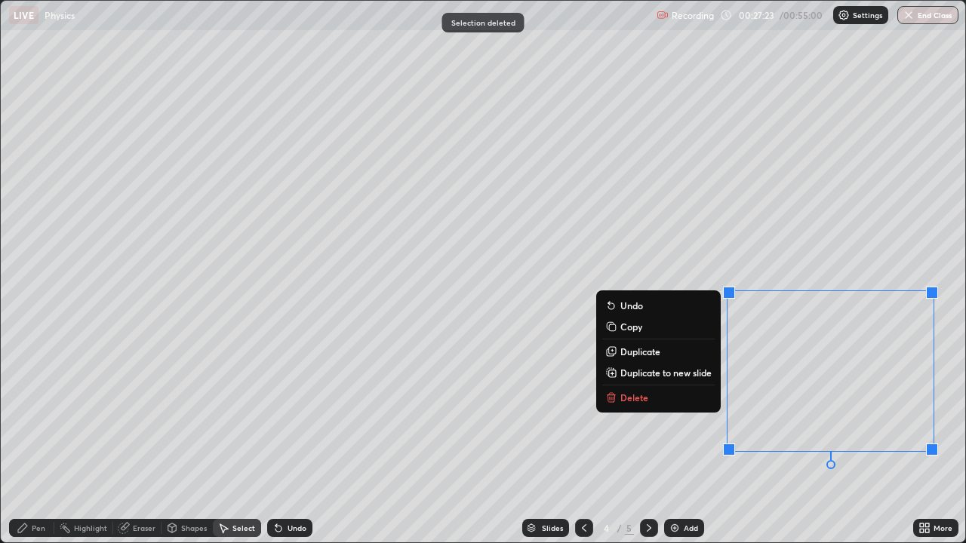
click at [684, 401] on button "Delete" at bounding box center [658, 398] width 112 height 18
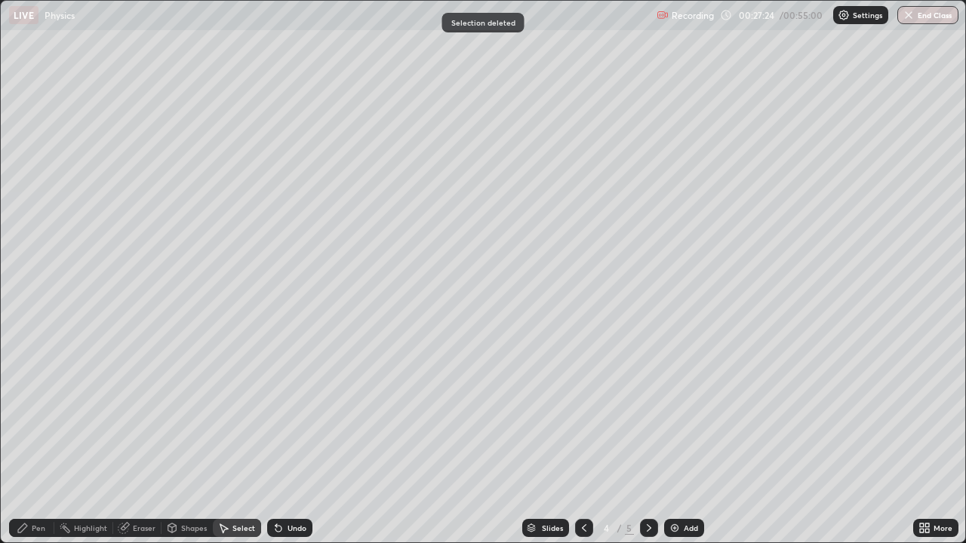
click at [32, 441] on div "Pen" at bounding box center [39, 528] width 14 height 8
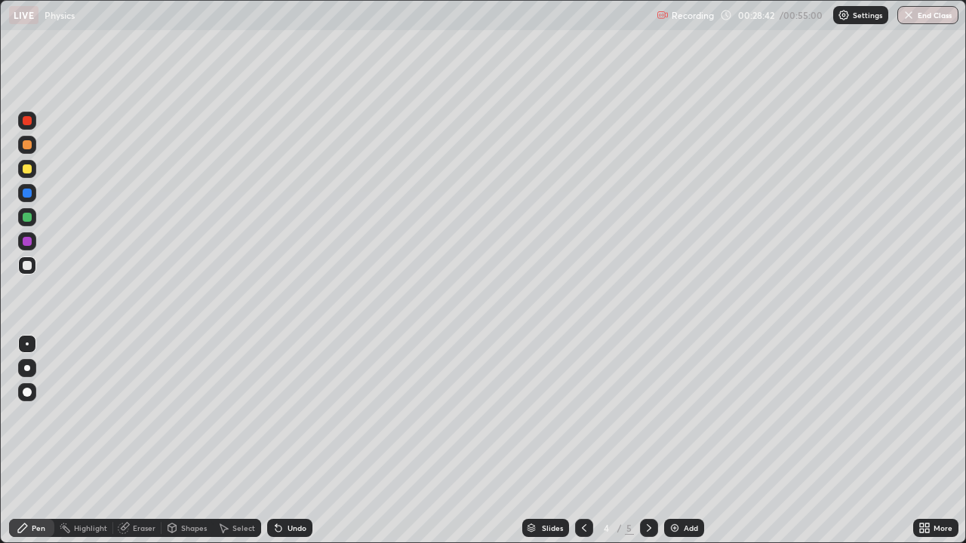
click at [648, 441] on icon at bounding box center [649, 528] width 12 height 12
click at [243, 441] on div "Select" at bounding box center [243, 528] width 23 height 8
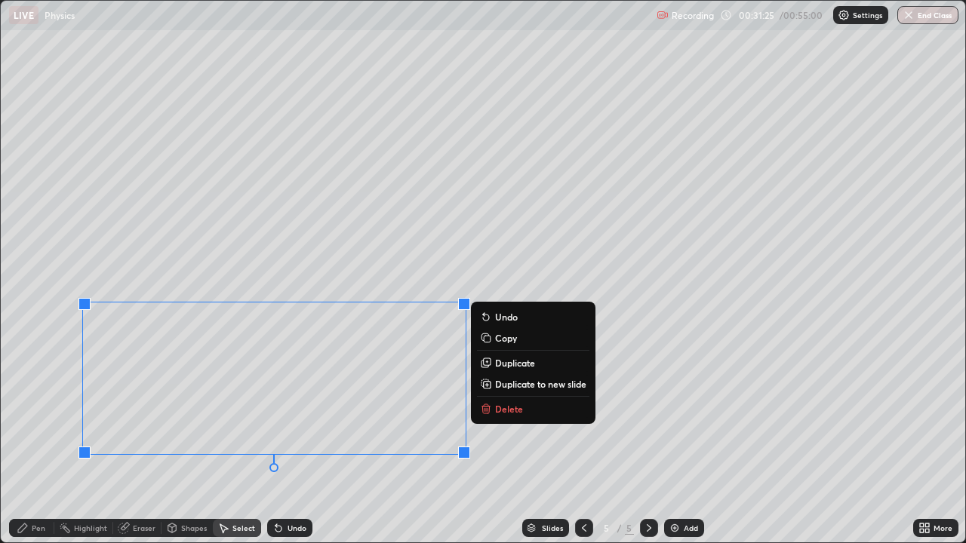
click at [390, 441] on div "0 ° Undo Copy Duplicate Duplicate to new slide Delete" at bounding box center [483, 272] width 964 height 542
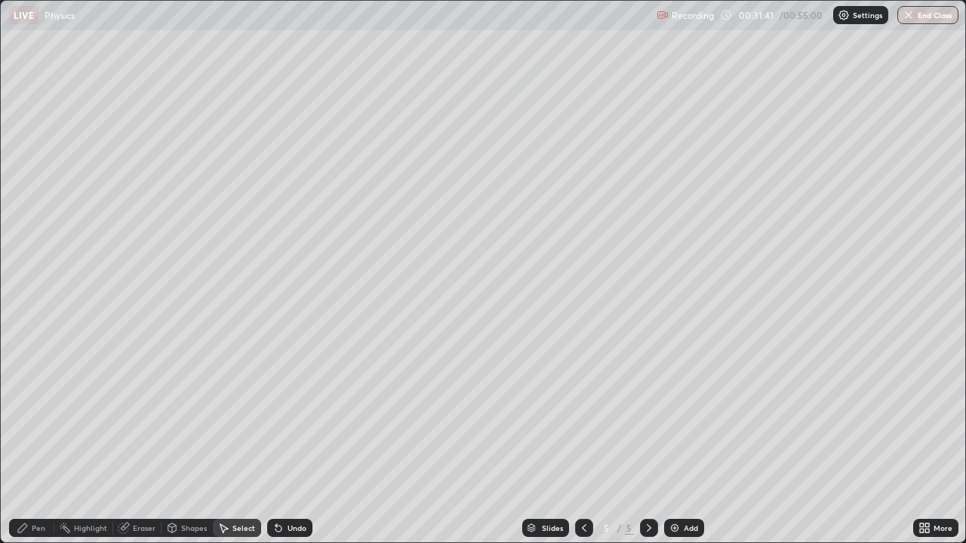
click at [669, 441] on img at bounding box center [675, 528] width 12 height 12
click at [34, 441] on div "Pen" at bounding box center [39, 528] width 14 height 8
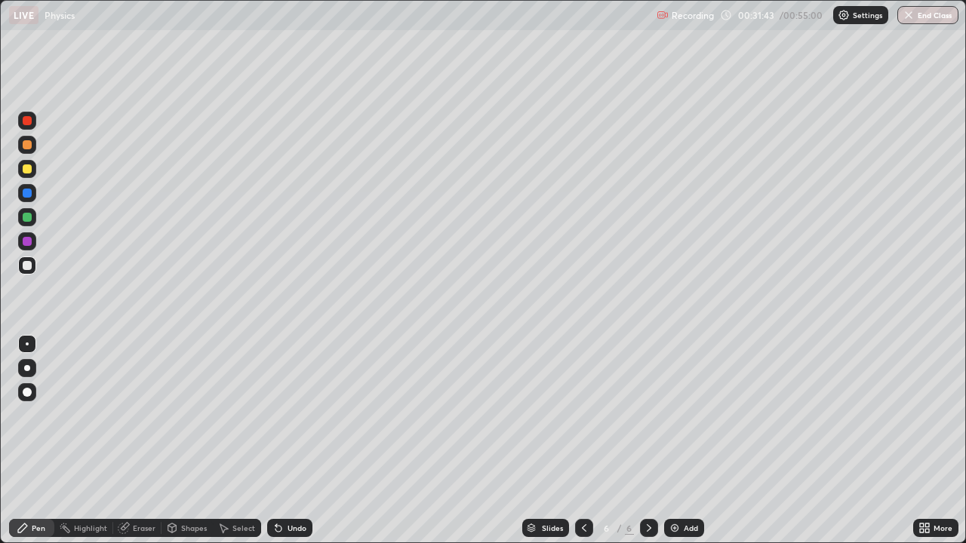
click at [27, 171] on div at bounding box center [27, 168] width 9 height 9
click at [287, 441] on div "Undo" at bounding box center [296, 528] width 19 height 8
click at [291, 441] on div "Undo" at bounding box center [296, 528] width 19 height 8
click at [294, 441] on div "Undo" at bounding box center [296, 528] width 19 height 8
click at [29, 219] on div at bounding box center [27, 217] width 9 height 9
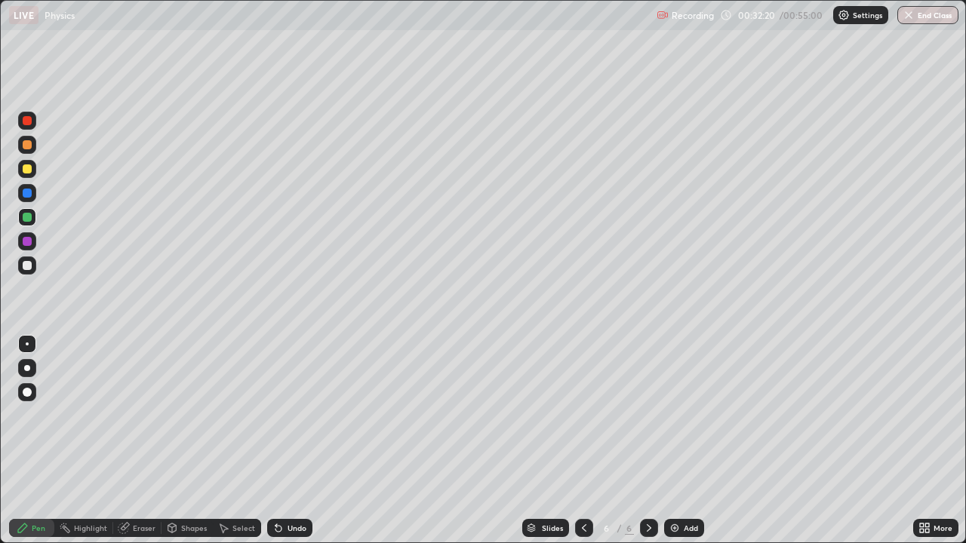
click at [26, 168] on div at bounding box center [27, 168] width 9 height 9
click at [24, 147] on div at bounding box center [27, 144] width 9 height 9
click at [25, 169] on div at bounding box center [27, 168] width 9 height 9
click at [25, 143] on div at bounding box center [27, 144] width 9 height 9
click at [25, 268] on div at bounding box center [27, 265] width 9 height 9
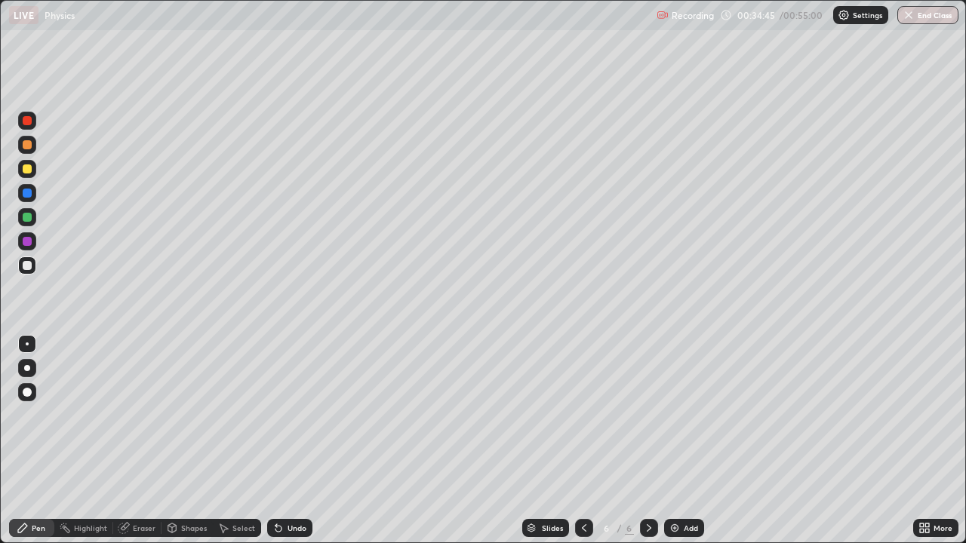
click at [290, 441] on div "Undo" at bounding box center [296, 528] width 19 height 8
click at [29, 172] on div at bounding box center [27, 168] width 9 height 9
click at [679, 441] on div "Add" at bounding box center [684, 528] width 40 height 18
click at [232, 441] on div "Select" at bounding box center [243, 528] width 23 height 8
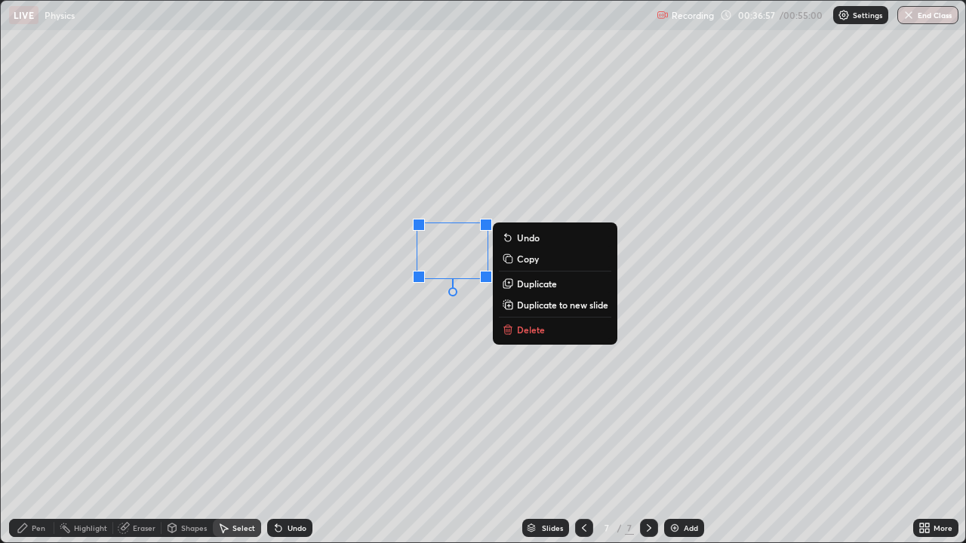
click at [397, 340] on div "0 ° Undo Copy Duplicate Duplicate to new slide Delete" at bounding box center [483, 272] width 964 height 542
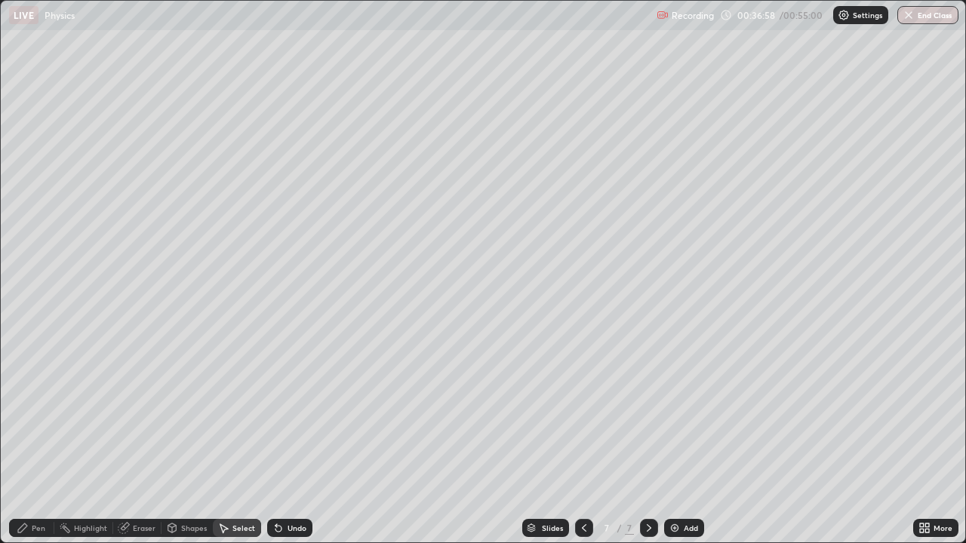
click at [34, 441] on div "Pen" at bounding box center [31, 528] width 45 height 18
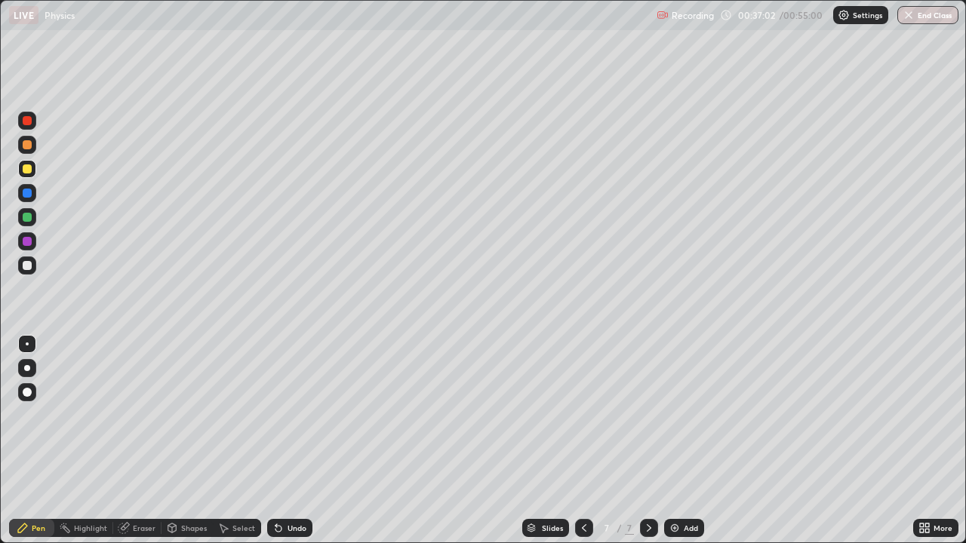
click at [27, 242] on div at bounding box center [27, 241] width 9 height 9
click at [233, 441] on div "Select" at bounding box center [243, 528] width 23 height 8
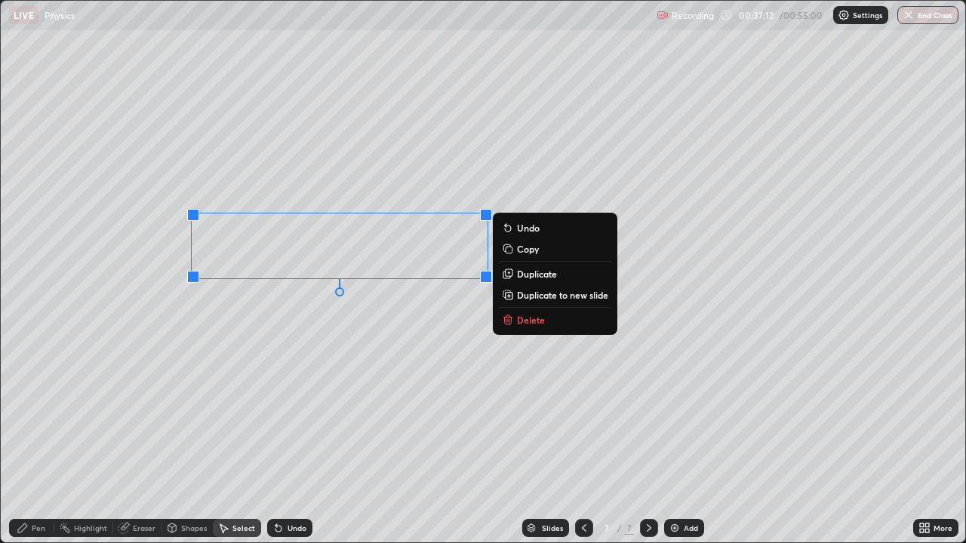
click at [529, 276] on p "Duplicate" at bounding box center [537, 274] width 40 height 12
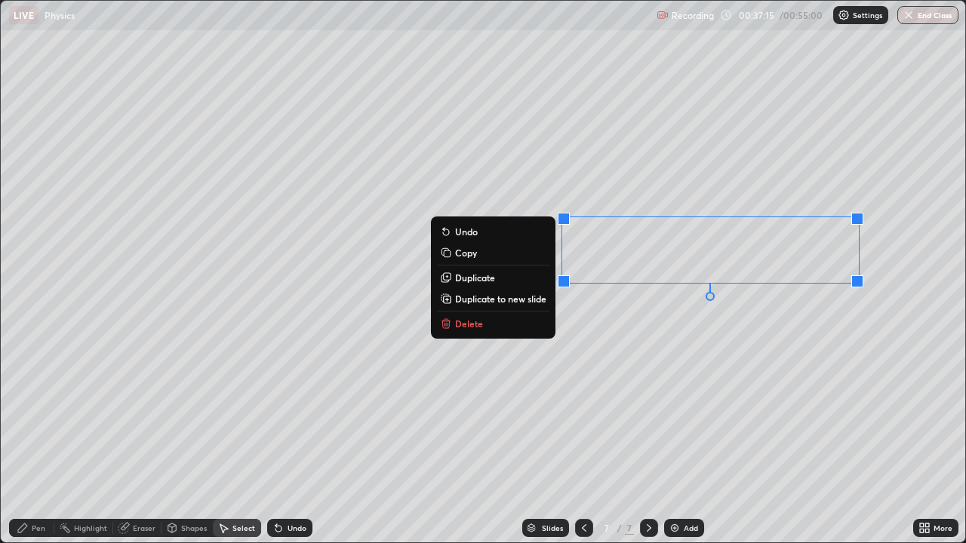
click at [686, 369] on div "0 ° Undo Copy Duplicate Duplicate to new slide Delete" at bounding box center [483, 272] width 964 height 542
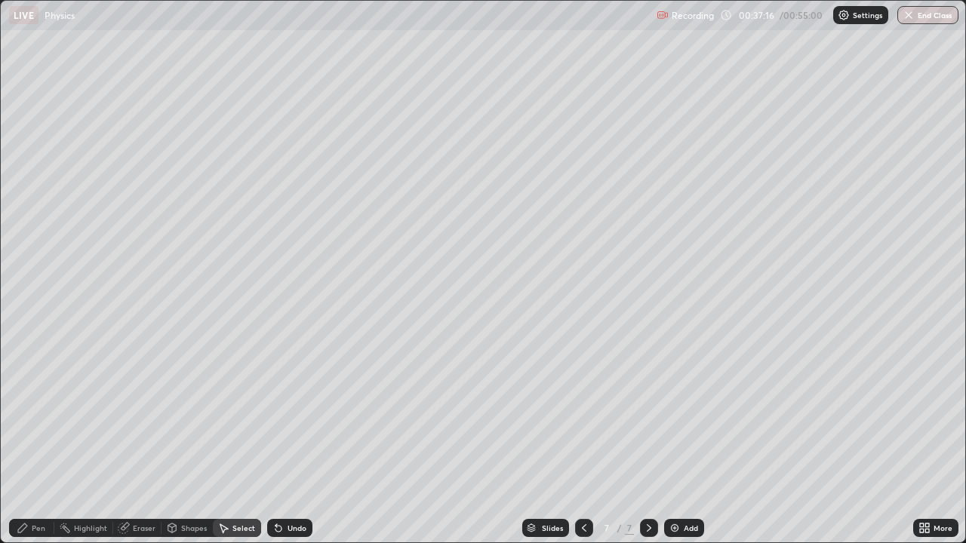
click at [36, 441] on div "Pen" at bounding box center [31, 528] width 45 height 18
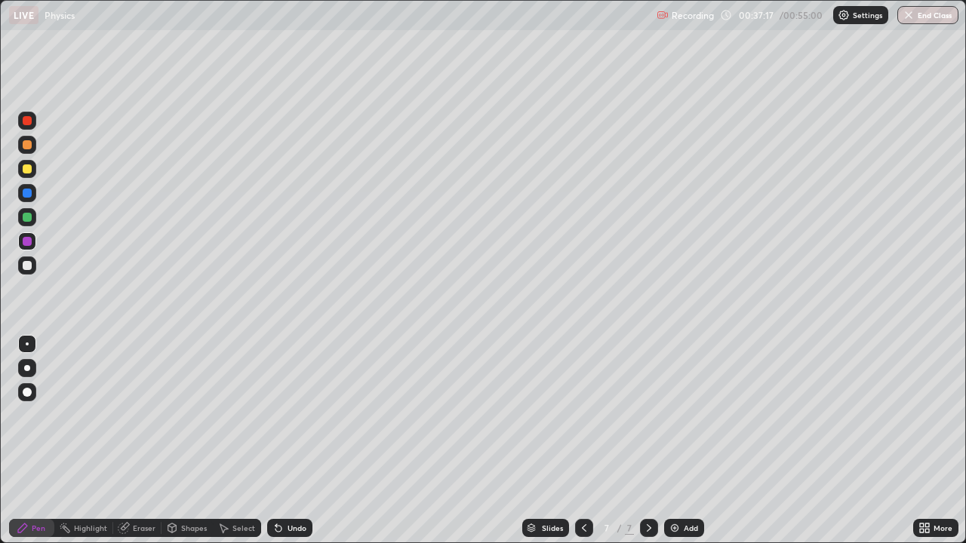
click at [129, 441] on icon at bounding box center [124, 528] width 12 height 12
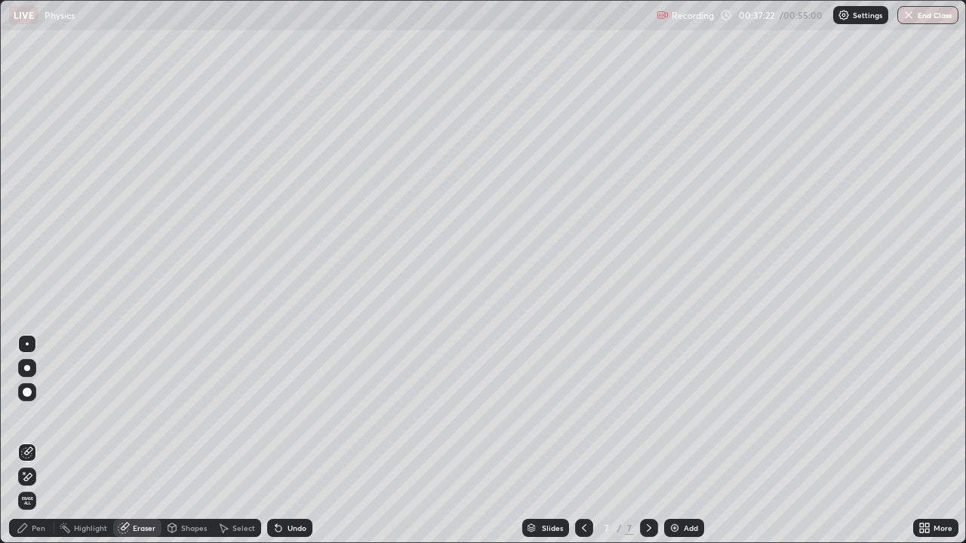
click at [20, 441] on icon at bounding box center [23, 528] width 12 height 12
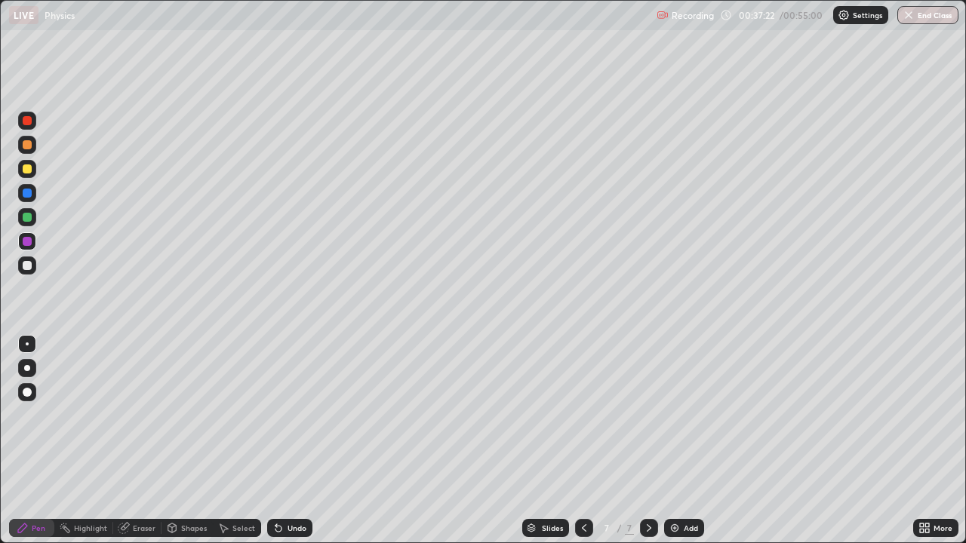
click at [28, 217] on div at bounding box center [27, 217] width 9 height 9
click at [280, 441] on div "Undo" at bounding box center [289, 528] width 45 height 18
click at [281, 441] on icon at bounding box center [278, 528] width 12 height 12
click at [281, 441] on div "Undo" at bounding box center [289, 528] width 45 height 18
click at [284, 441] on div "Undo" at bounding box center [289, 528] width 45 height 18
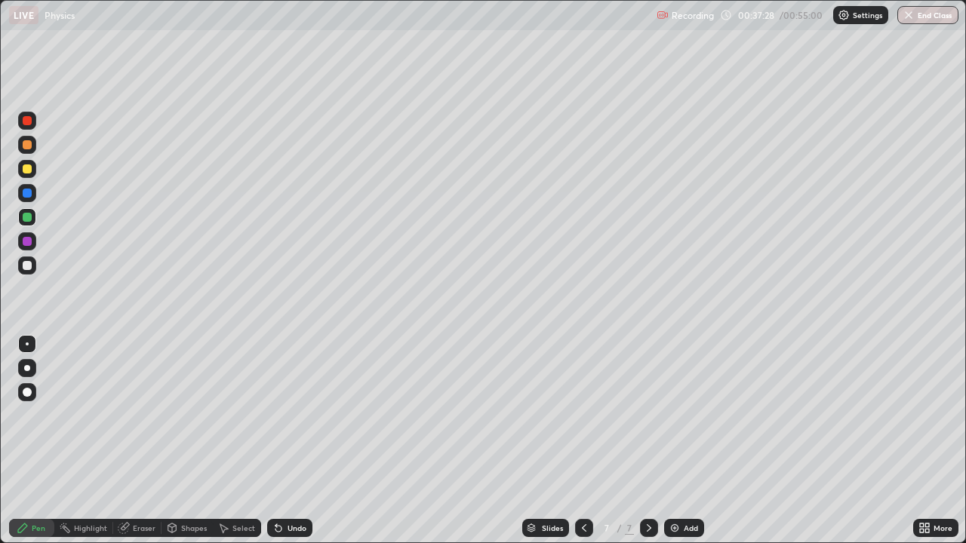
click at [284, 441] on div "Undo" at bounding box center [289, 528] width 45 height 18
click at [242, 441] on div "Select" at bounding box center [243, 528] width 23 height 8
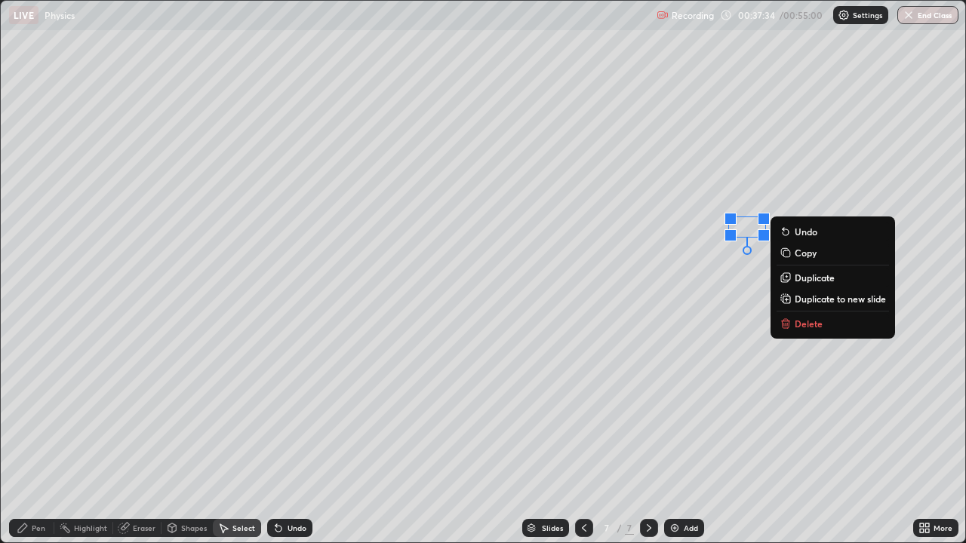
click at [795, 319] on p "Delete" at bounding box center [809, 324] width 28 height 12
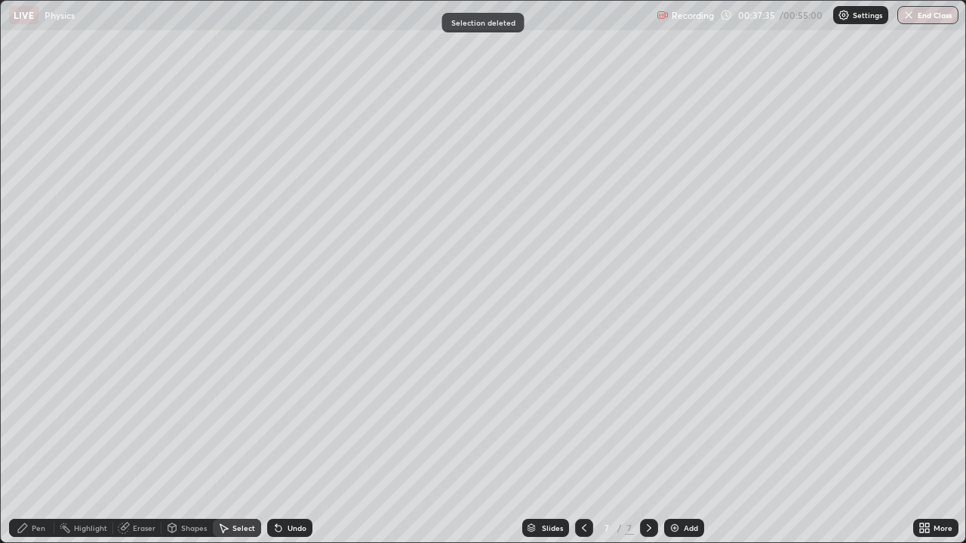
click at [35, 441] on div "Pen" at bounding box center [39, 528] width 14 height 8
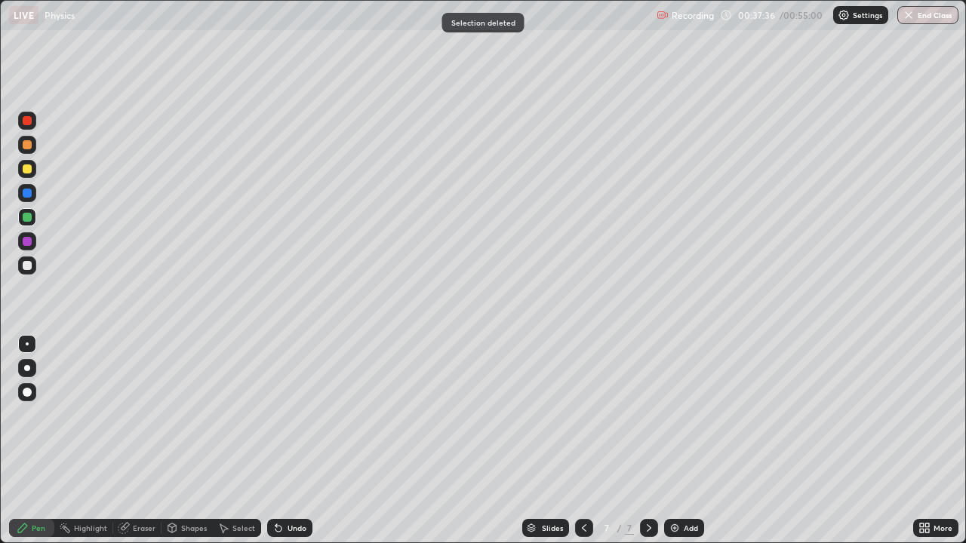
click at [29, 262] on div at bounding box center [27, 265] width 9 height 9
click at [239, 441] on div "Select" at bounding box center [237, 528] width 48 height 18
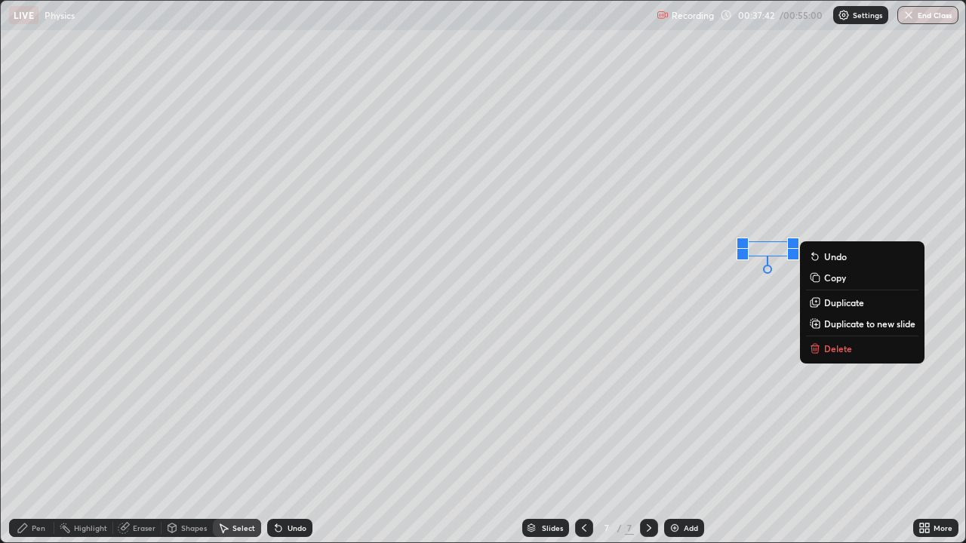
click at [828, 347] on p "Delete" at bounding box center [838, 349] width 28 height 12
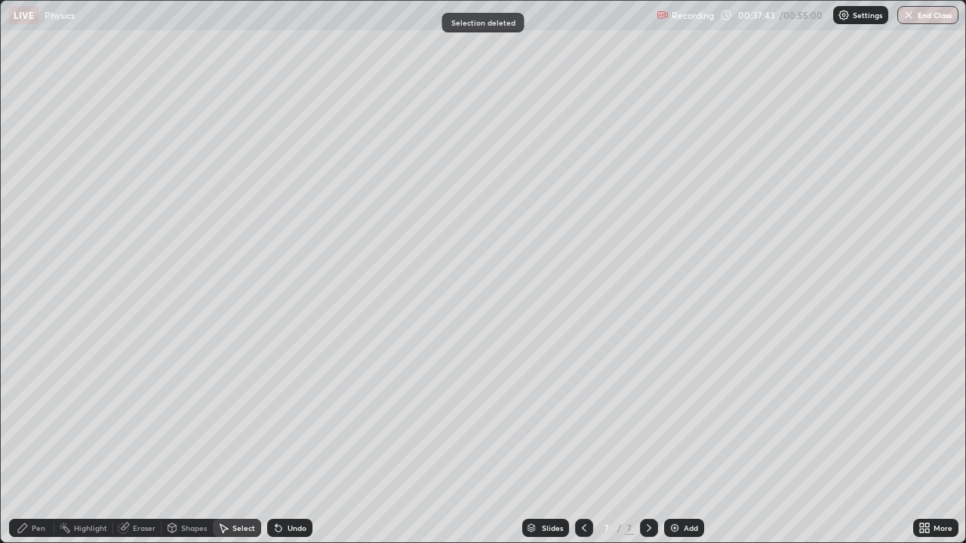
click at [30, 441] on div "Pen" at bounding box center [31, 528] width 45 height 18
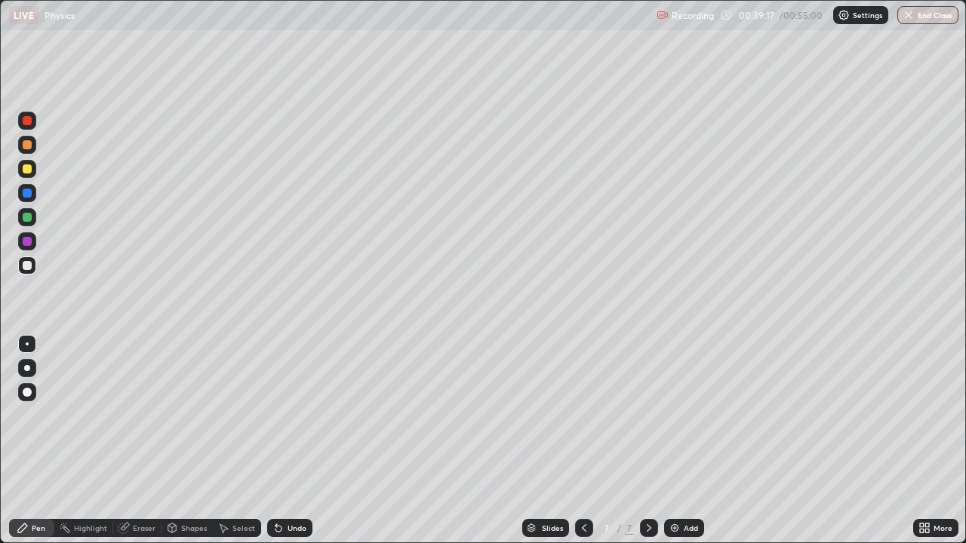
click at [26, 152] on div at bounding box center [27, 145] width 18 height 18
click at [27, 268] on div at bounding box center [27, 265] width 9 height 9
click at [29, 194] on div at bounding box center [27, 193] width 9 height 9
click at [581, 441] on icon at bounding box center [584, 528] width 12 height 12
click at [647, 441] on icon at bounding box center [649, 528] width 12 height 12
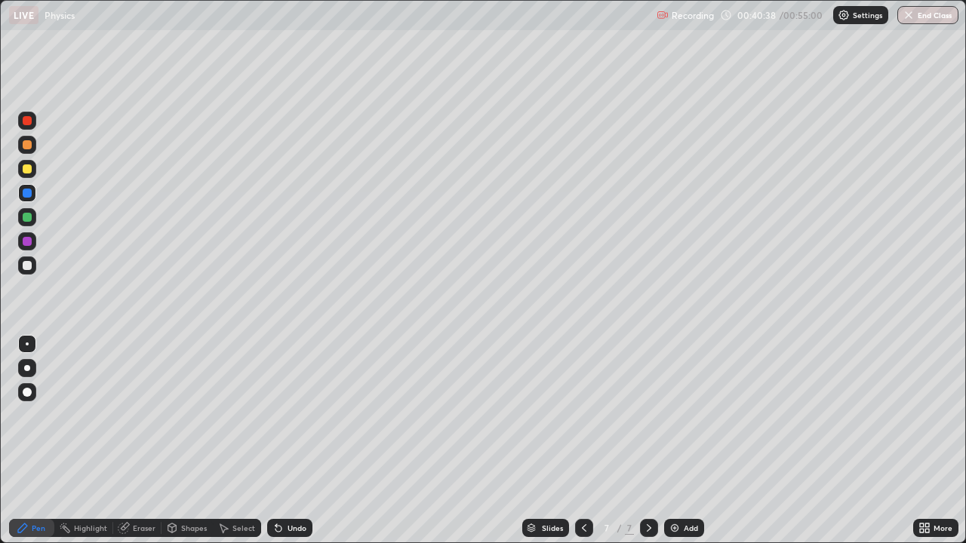
click at [29, 271] on div at bounding box center [27, 266] width 18 height 18
click at [26, 171] on div at bounding box center [27, 168] width 9 height 9
click at [26, 170] on div at bounding box center [27, 168] width 9 height 9
click at [675, 441] on img at bounding box center [675, 528] width 12 height 12
click at [27, 263] on div at bounding box center [27, 265] width 9 height 9
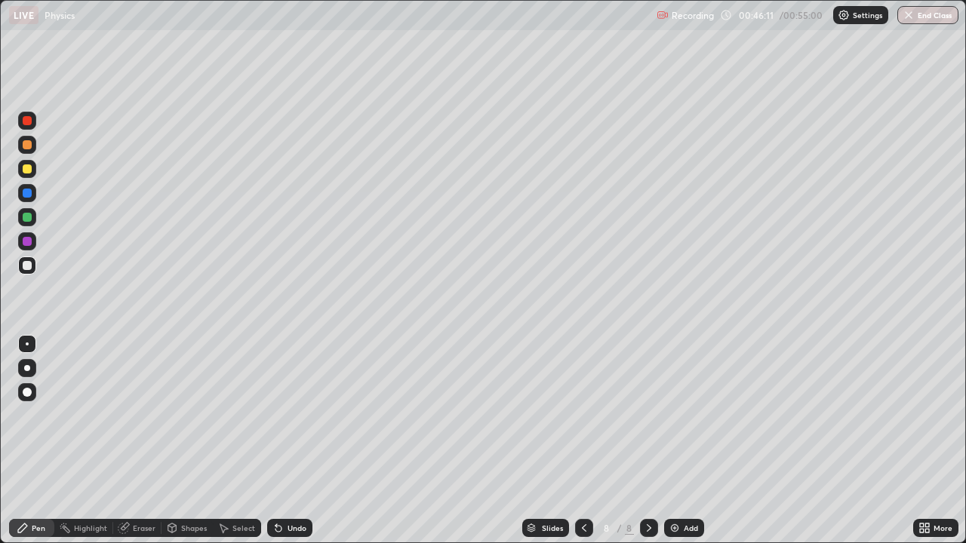
click at [26, 218] on div at bounding box center [27, 217] width 9 height 9
click at [137, 441] on div "Eraser" at bounding box center [144, 528] width 23 height 8
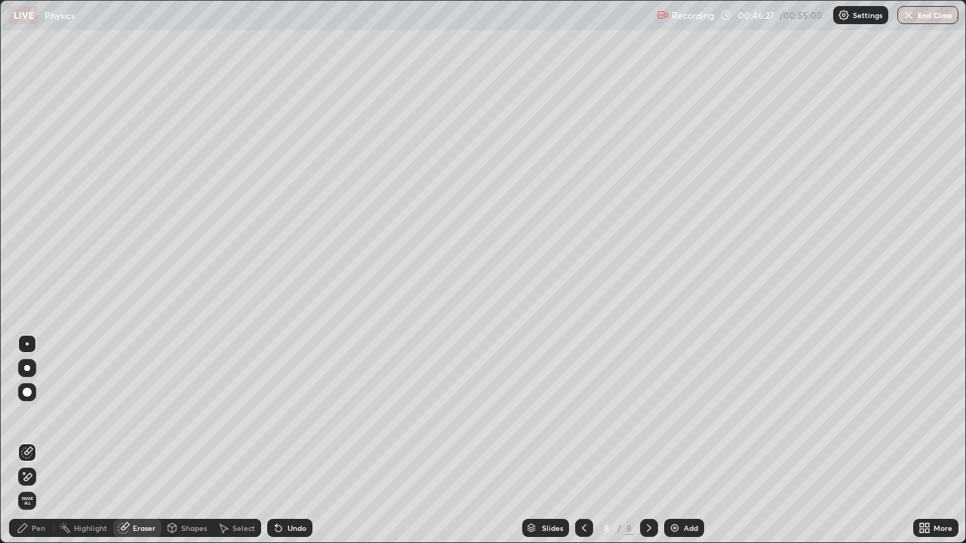
click at [32, 441] on div "Pen" at bounding box center [31, 528] width 45 height 18
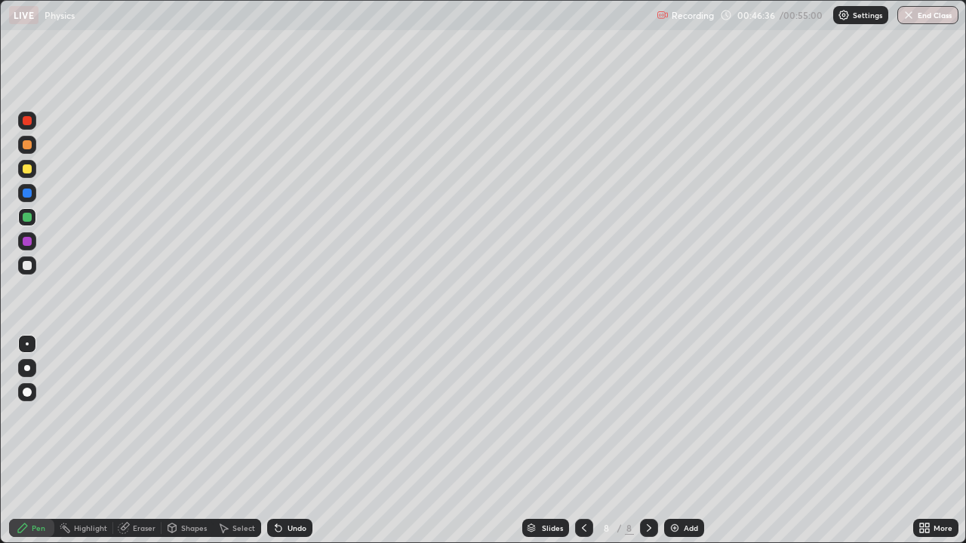
click at [584, 441] on icon at bounding box center [584, 528] width 12 height 12
click at [644, 441] on icon at bounding box center [649, 528] width 12 height 12
click at [680, 441] on div "Add" at bounding box center [684, 528] width 40 height 18
click at [29, 264] on div at bounding box center [27, 265] width 9 height 9
click at [133, 441] on div "Eraser" at bounding box center [144, 528] width 23 height 8
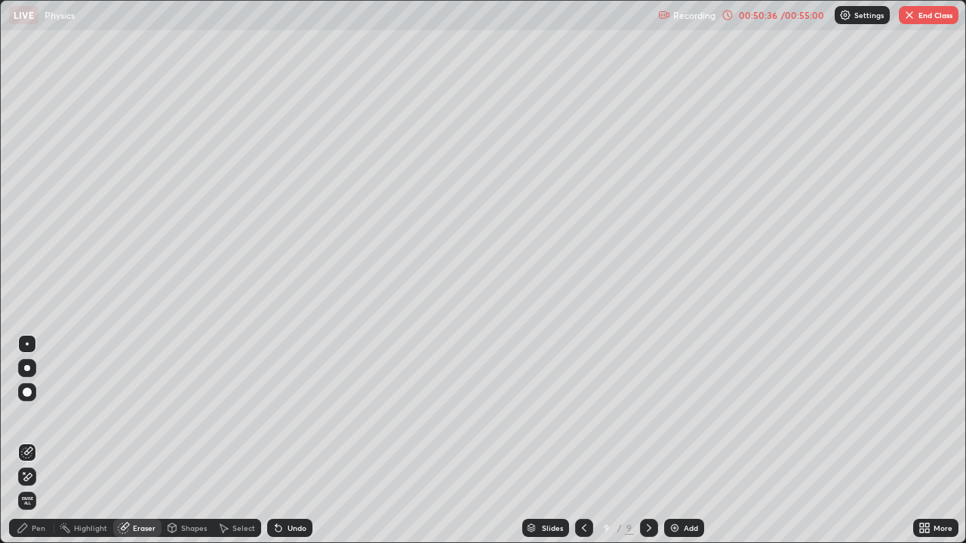
click at [37, 441] on div "Pen" at bounding box center [39, 528] width 14 height 8
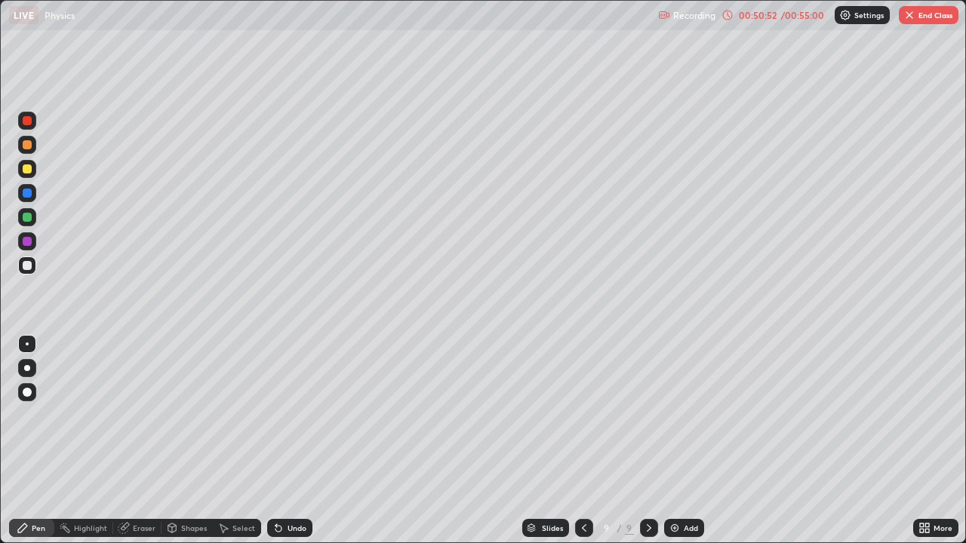
click at [293, 441] on div "Undo" at bounding box center [296, 528] width 19 height 8
click at [238, 441] on div "Select" at bounding box center [243, 528] width 23 height 8
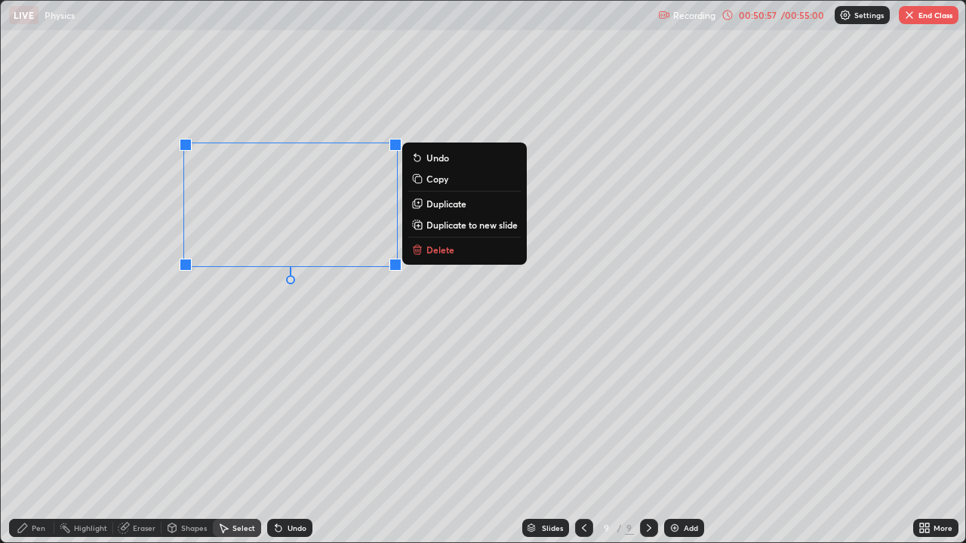
click at [442, 206] on p "Duplicate" at bounding box center [446, 204] width 40 height 12
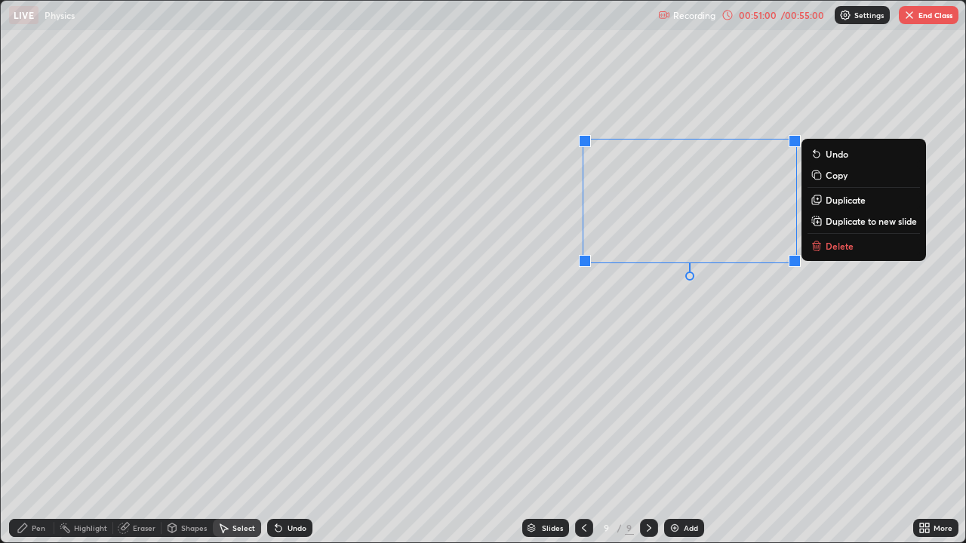
click at [632, 363] on div "0 ° Undo Copy Duplicate Duplicate to new slide Delete" at bounding box center [483, 272] width 964 height 542
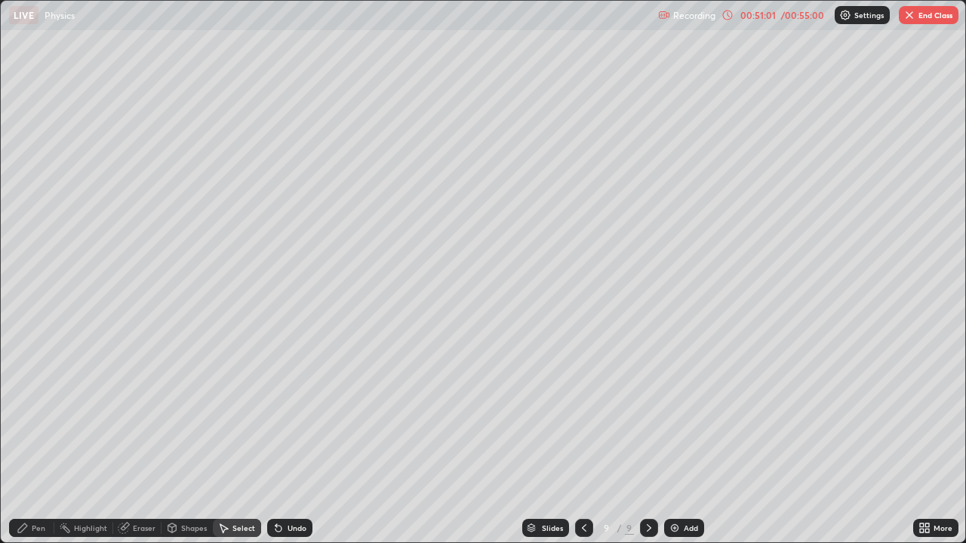
click at [140, 441] on div "Eraser" at bounding box center [144, 528] width 23 height 8
click at [34, 441] on div "Pen" at bounding box center [39, 528] width 14 height 8
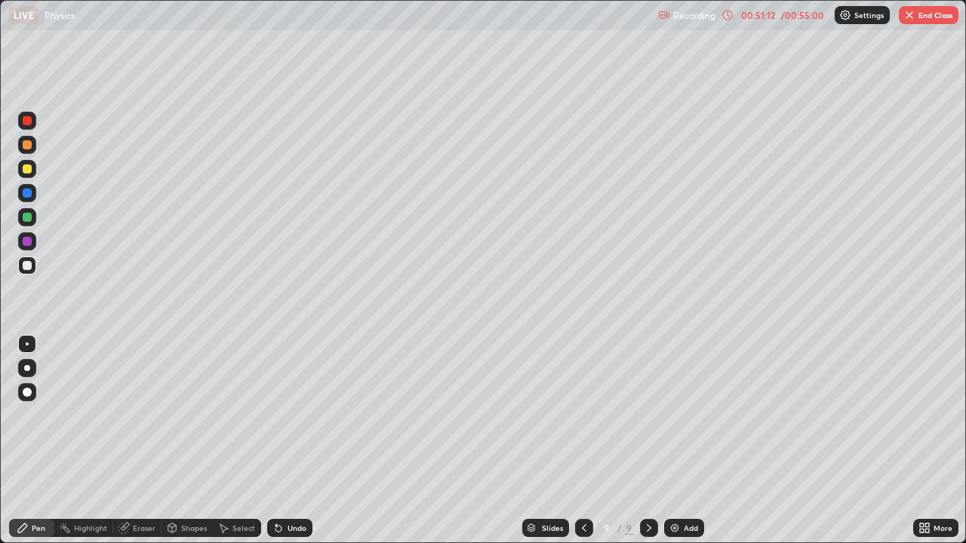
click at [26, 217] on div at bounding box center [27, 217] width 9 height 9
click at [24, 168] on div at bounding box center [27, 168] width 9 height 9
click at [131, 441] on div "Eraser" at bounding box center [137, 528] width 48 height 18
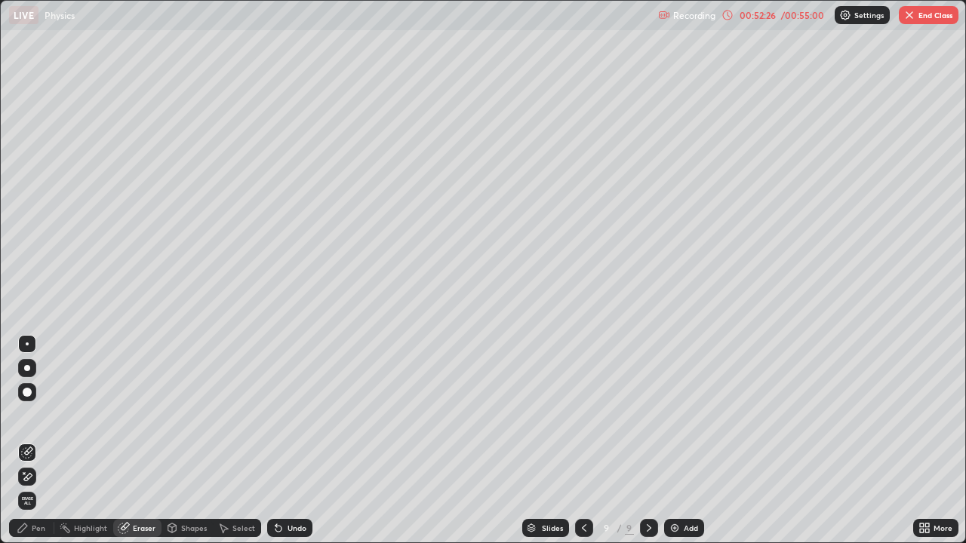
click at [35, 441] on div "Pen" at bounding box center [39, 528] width 14 height 8
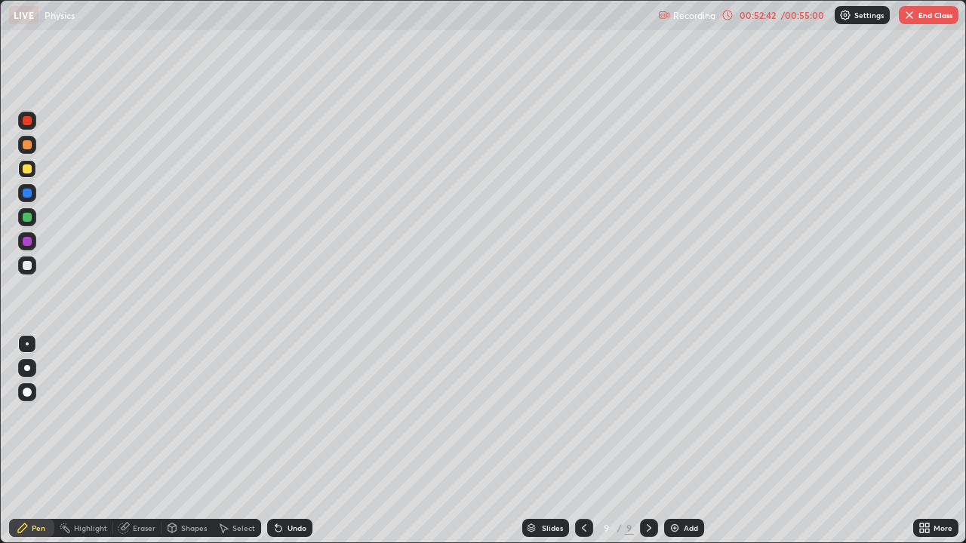
click at [29, 267] on div at bounding box center [27, 265] width 9 height 9
click at [276, 441] on icon at bounding box center [278, 529] width 6 height 6
click at [277, 441] on div "Undo" at bounding box center [289, 528] width 45 height 18
click at [25, 164] on div at bounding box center [27, 168] width 9 height 9
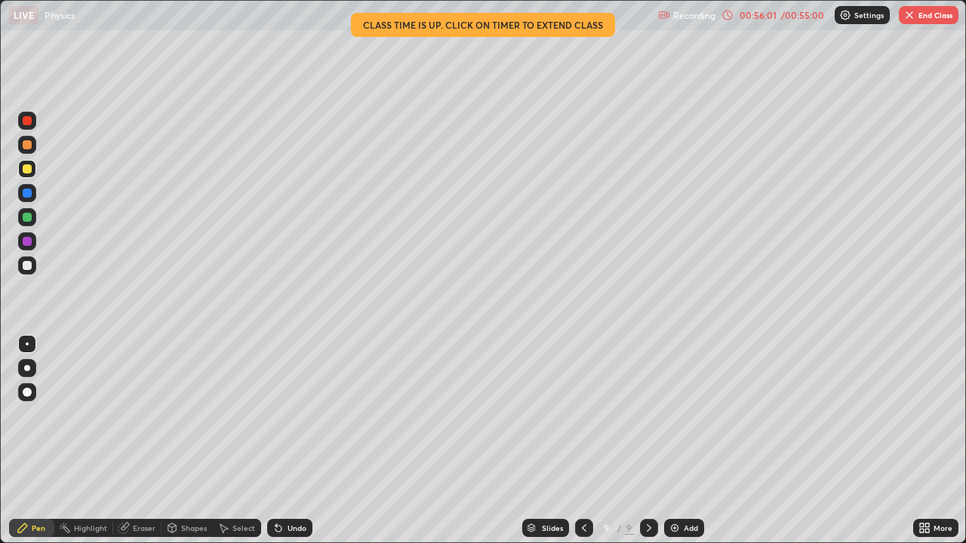
click at [680, 441] on div "Add" at bounding box center [684, 528] width 40 height 18
click at [27, 171] on div at bounding box center [27, 168] width 9 height 9
click at [291, 441] on div "Undo" at bounding box center [296, 528] width 19 height 8
click at [284, 441] on div "Undo" at bounding box center [289, 528] width 45 height 18
click at [285, 441] on div "Undo" at bounding box center [289, 528] width 45 height 18
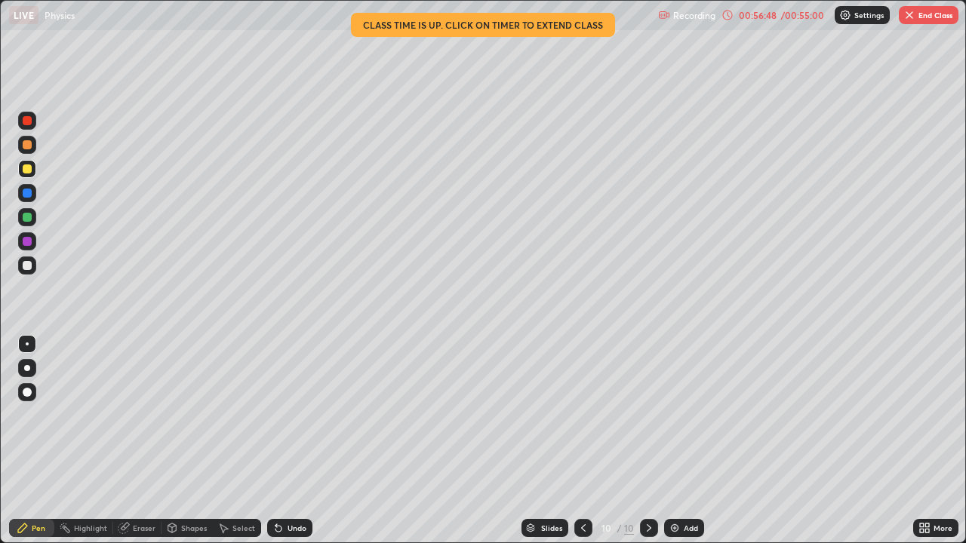
click at [31, 266] on div at bounding box center [27, 265] width 9 height 9
click at [284, 441] on div "Undo" at bounding box center [289, 528] width 45 height 18
click at [31, 217] on div at bounding box center [27, 217] width 9 height 9
click at [26, 242] on div at bounding box center [27, 241] width 9 height 9
click at [295, 441] on div "Undo" at bounding box center [296, 528] width 19 height 8
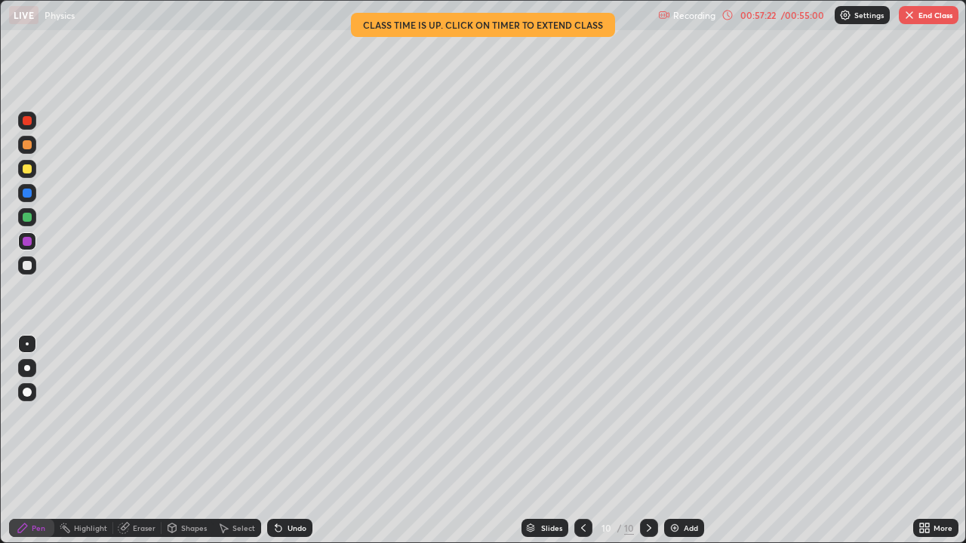
click at [292, 441] on div "Undo" at bounding box center [296, 528] width 19 height 8
click at [289, 441] on div "Undo" at bounding box center [296, 528] width 19 height 8
click at [281, 441] on div "Undo" at bounding box center [289, 528] width 45 height 18
click at [275, 441] on icon at bounding box center [276, 525] width 2 height 2
click at [29, 268] on div at bounding box center [27, 265] width 9 height 9
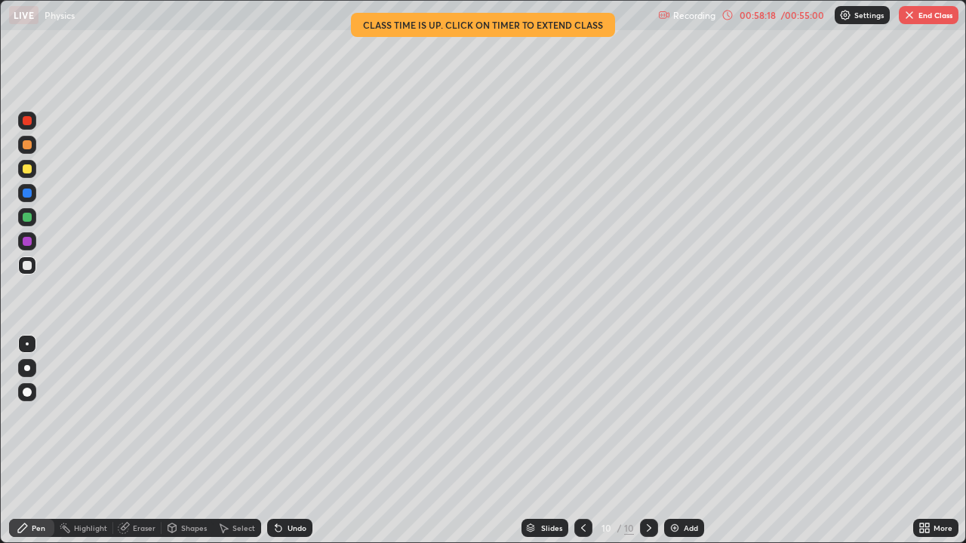
click at [134, 441] on div "Eraser" at bounding box center [144, 528] width 23 height 8
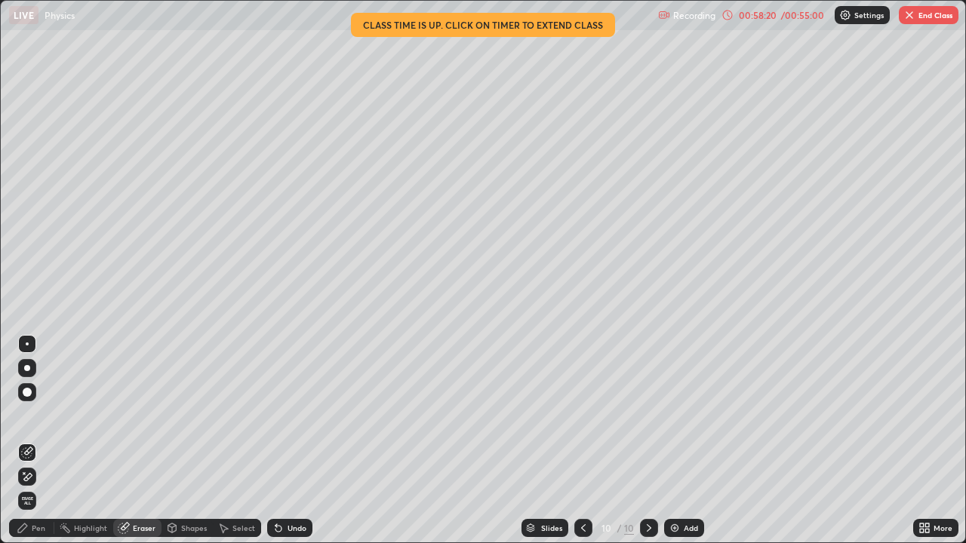
click at [30, 441] on div "Pen" at bounding box center [31, 528] width 45 height 18
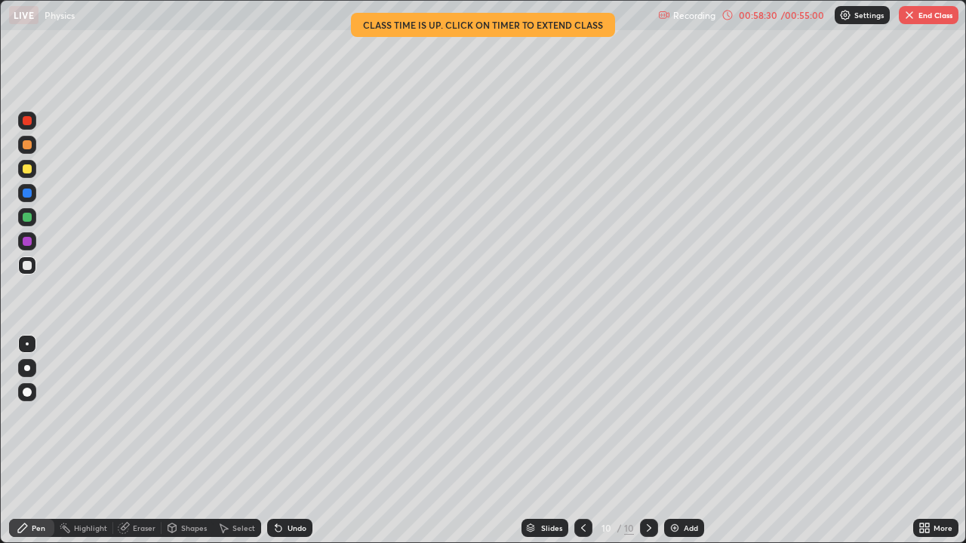
click at [27, 217] on div at bounding box center [27, 217] width 9 height 9
click at [27, 267] on div at bounding box center [27, 265] width 9 height 9
click at [928, 21] on button "End Class" at bounding box center [929, 15] width 60 height 18
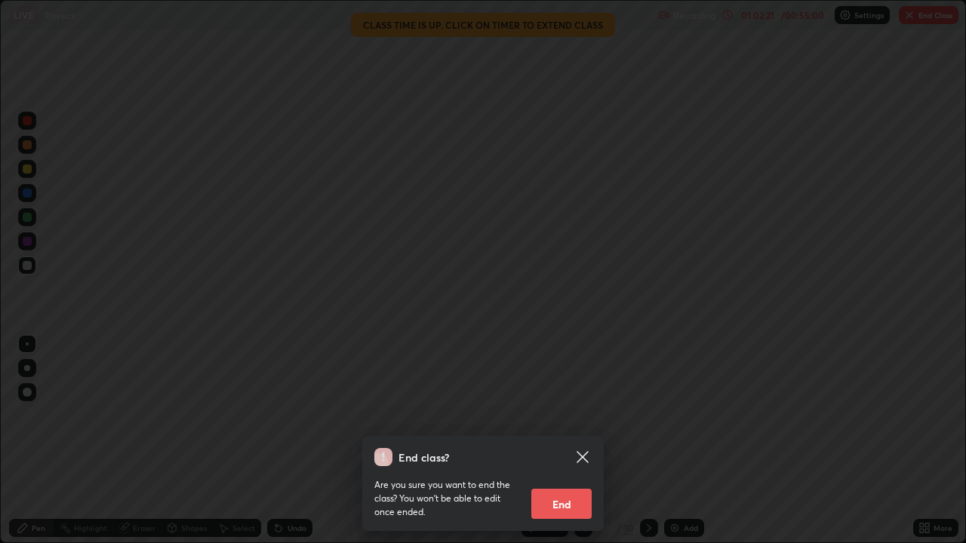
click at [573, 441] on button "End" at bounding box center [561, 504] width 60 height 30
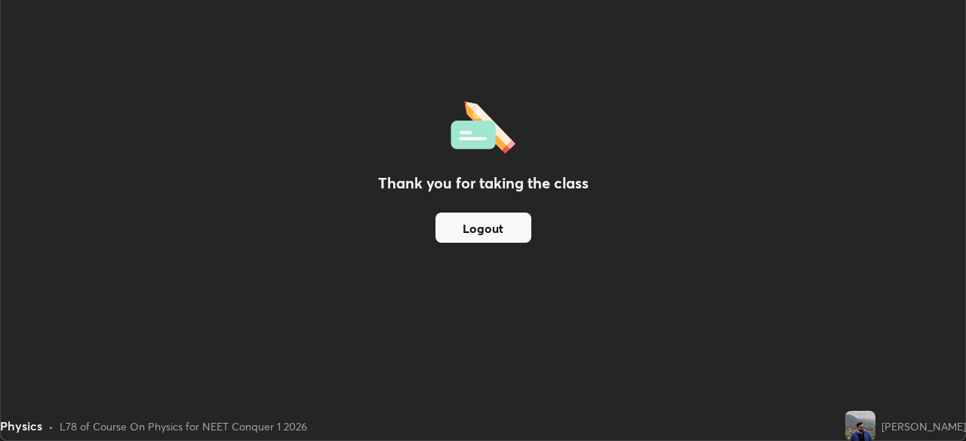
scroll to position [75017, 74493]
